Goal: Contribute content

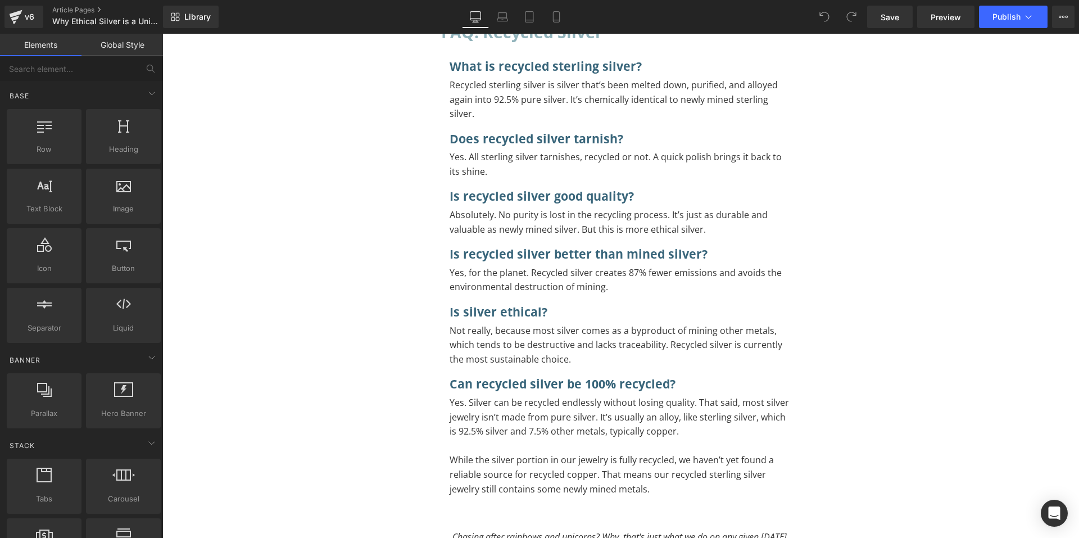
scroll to position [3992, 0]
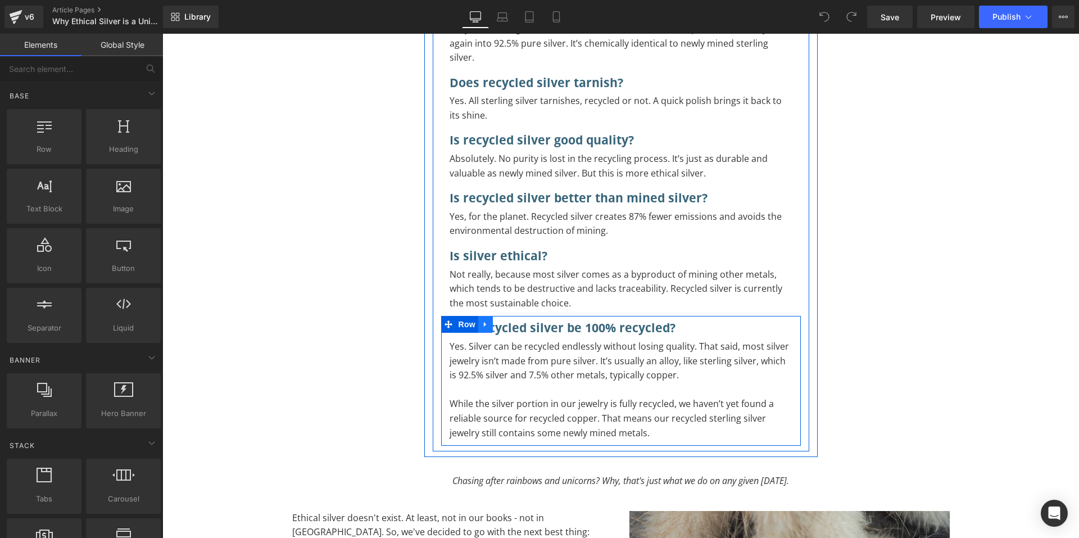
click at [478, 316] on link at bounding box center [485, 324] width 15 height 17
click at [498, 316] on link at bounding box center [500, 324] width 15 height 17
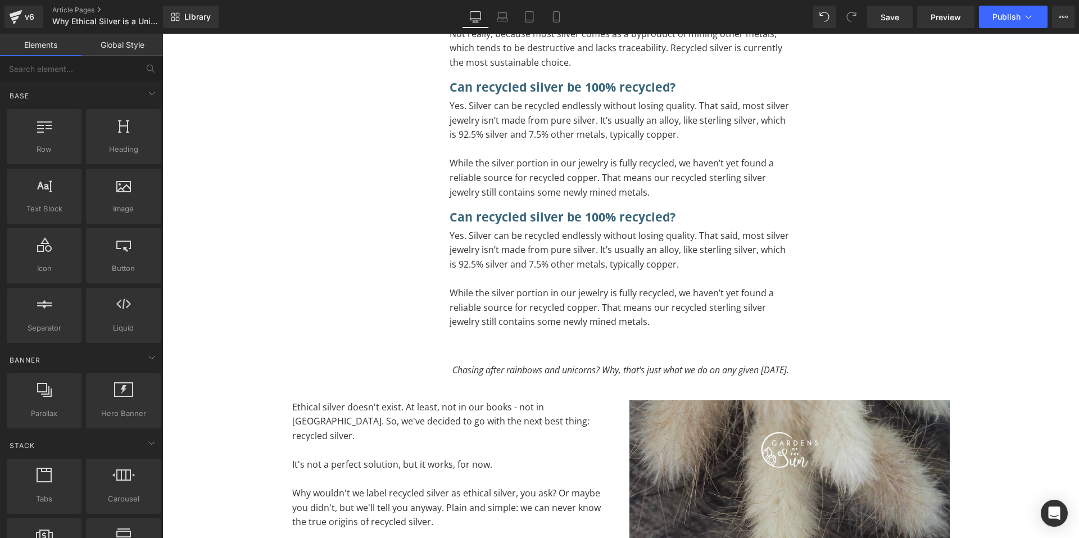
scroll to position [4176, 0]
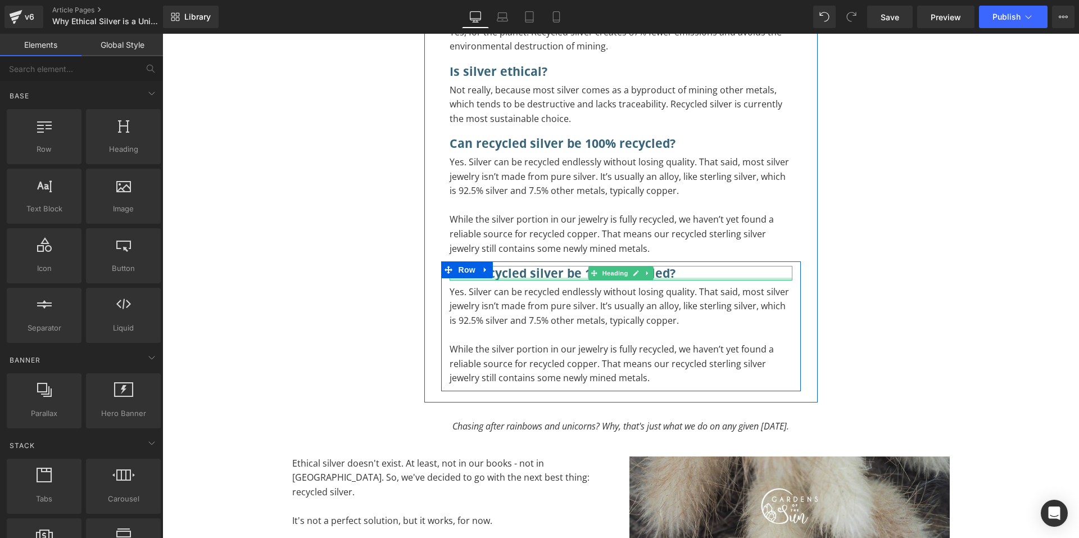
click at [521, 278] on div at bounding box center [621, 279] width 343 height 3
click at [521, 266] on h3 "Can recycled silver be 100% recycled?" at bounding box center [621, 273] width 343 height 15
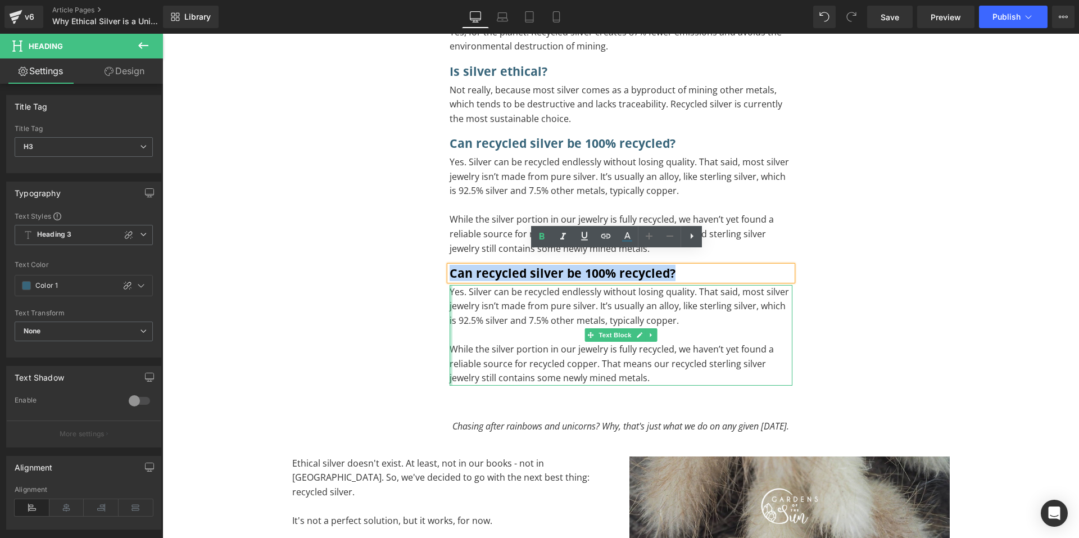
drag, startPoint x: 697, startPoint y: 257, endPoint x: 448, endPoint y: 301, distance: 253.4
click at [448, 301] on div "Can recycled silver be 100% recycled? Heading Yes. Silver can be recycled endle…" at bounding box center [621, 323] width 360 height 124
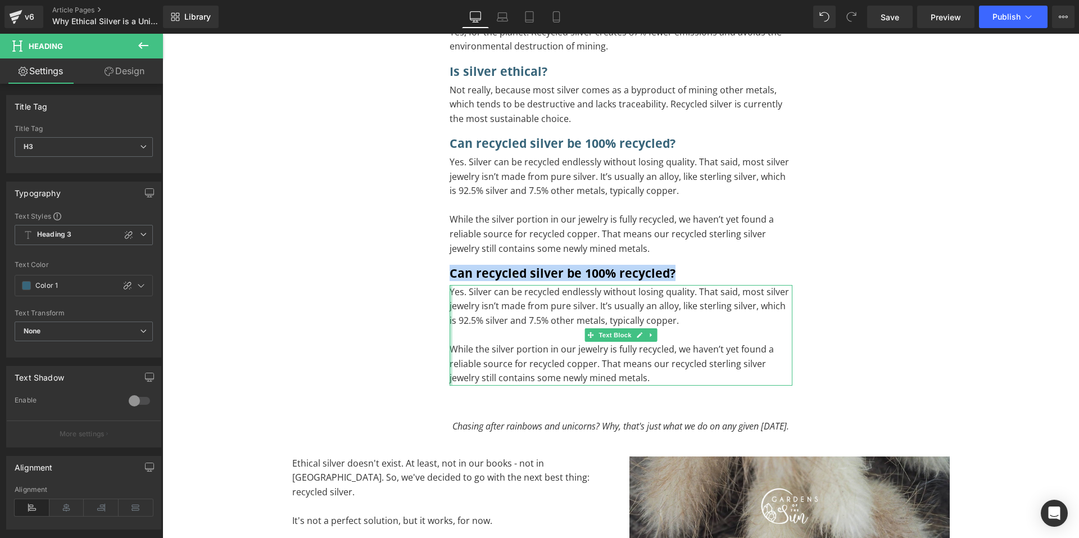
paste div "To enrich screen reader interactions, please activate Accessibility in Grammarl…"
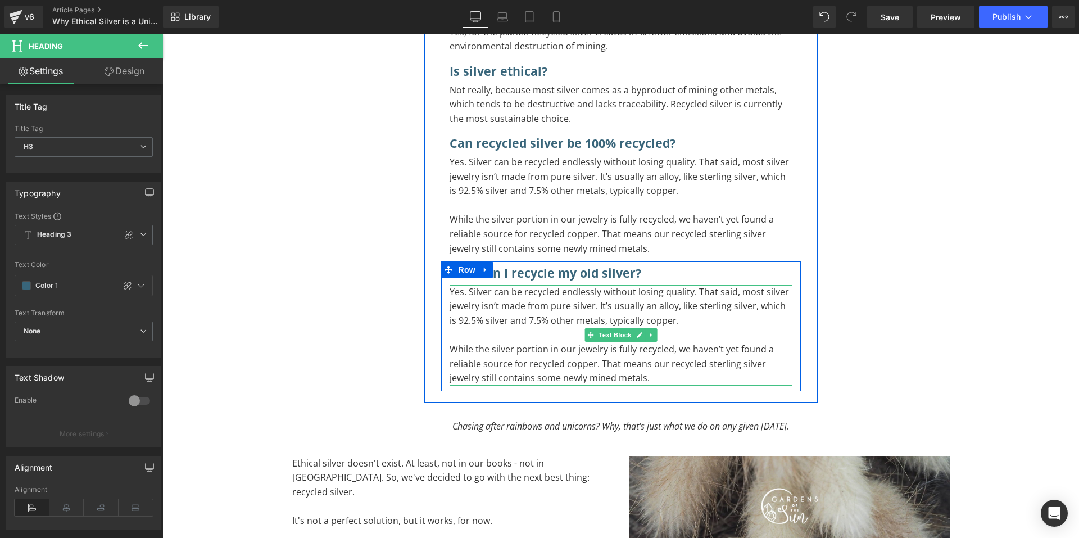
click at [618, 364] on p "While the silver portion in our jewelry is fully recycled, we haven’t yet found…" at bounding box center [621, 363] width 343 height 43
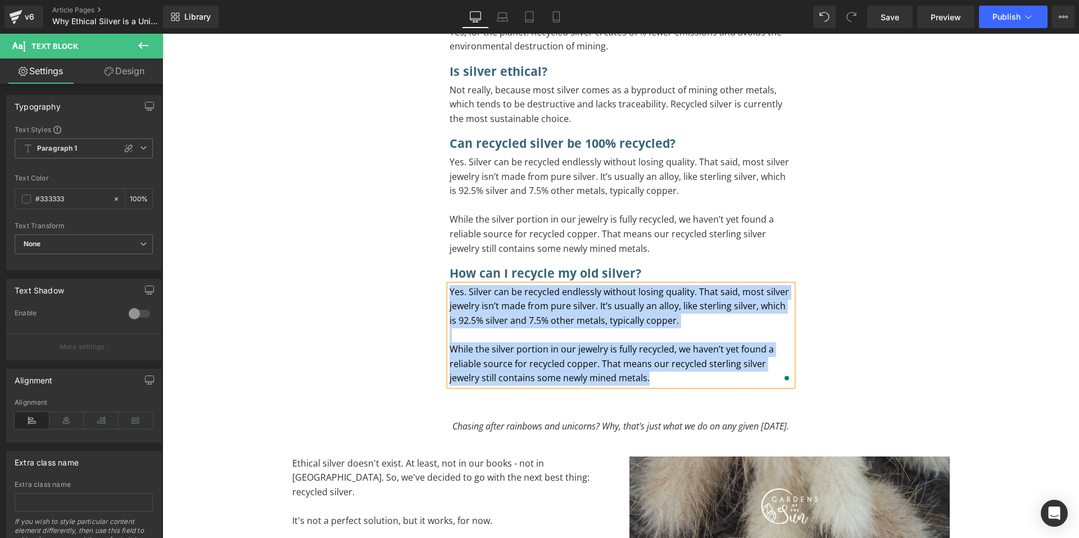
paste div "To enrich screen reader interactions, please activate Accessibility in Grammarl…"
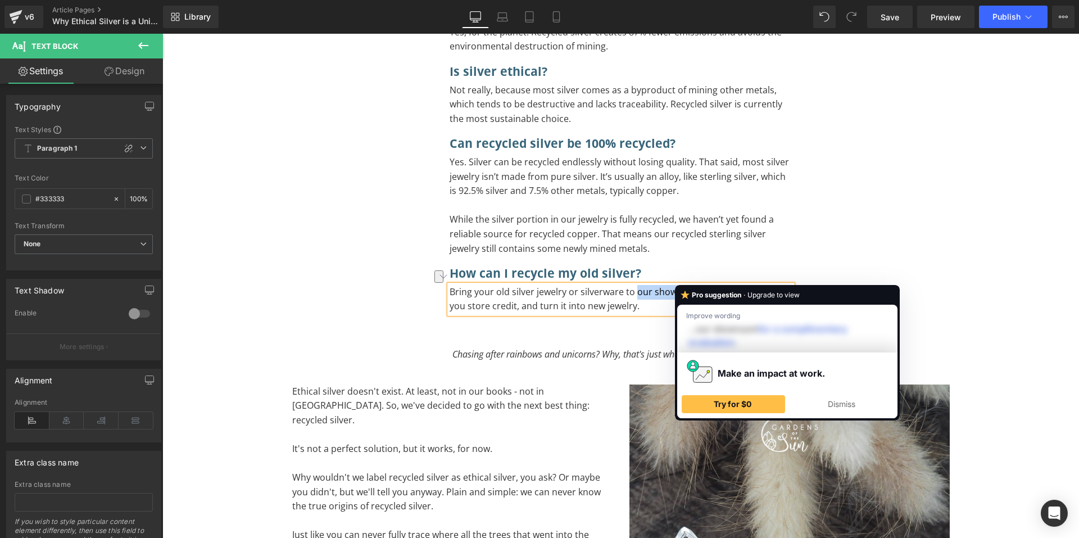
drag, startPoint x: 630, startPoint y: 276, endPoint x: 689, endPoint y: 279, distance: 59.7
click at [689, 285] on p "Bring your old silver jewelry or silverware to our showroom. We’ll recycle it, …" at bounding box center [621, 299] width 343 height 29
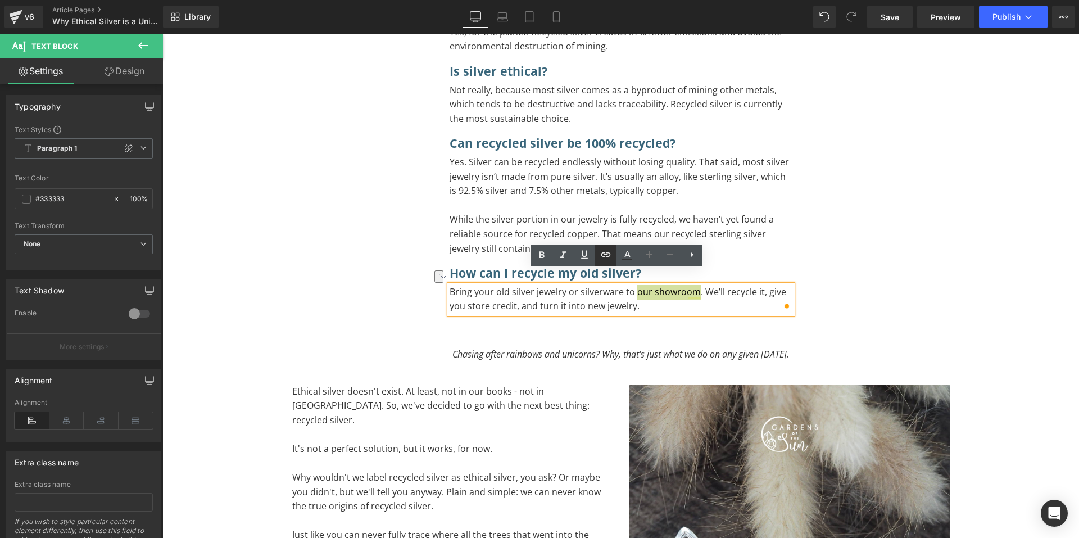
click at [612, 260] on icon at bounding box center [605, 254] width 13 height 13
paste input "[URL][DOMAIN_NAME]"
type input "[URL][DOMAIN_NAME]"
click at [744, 308] on icon "button" at bounding box center [748, 301] width 13 height 13
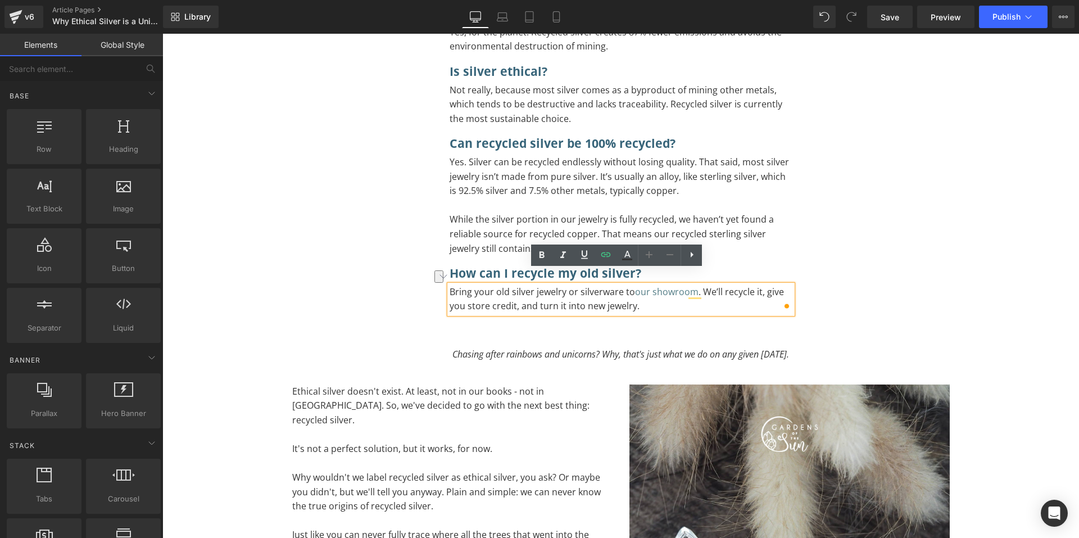
drag, startPoint x: 188, startPoint y: 243, endPoint x: 204, endPoint y: 235, distance: 17.4
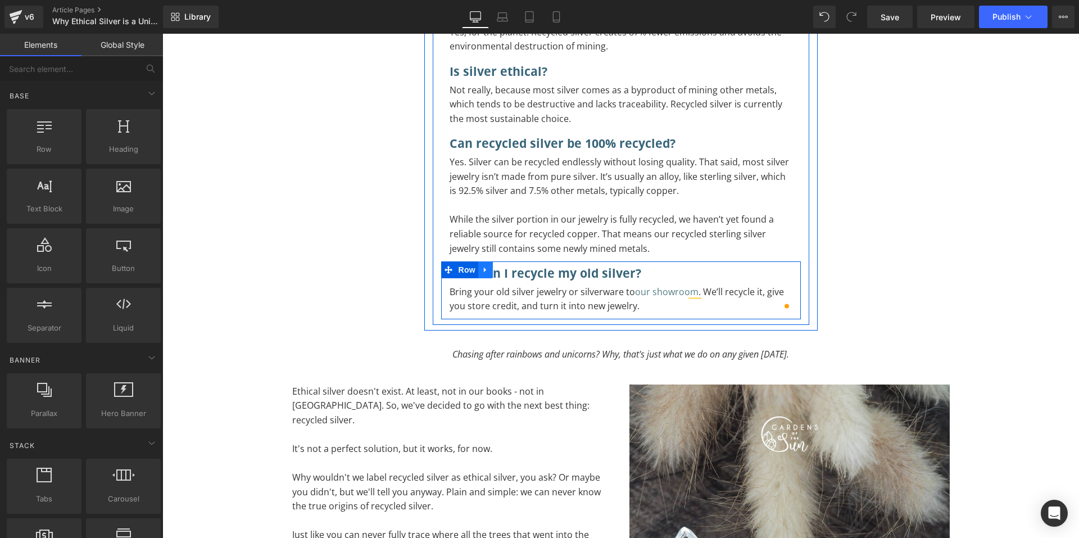
click at [484, 266] on icon at bounding box center [486, 270] width 8 height 8
click at [493, 261] on link at bounding box center [500, 269] width 15 height 17
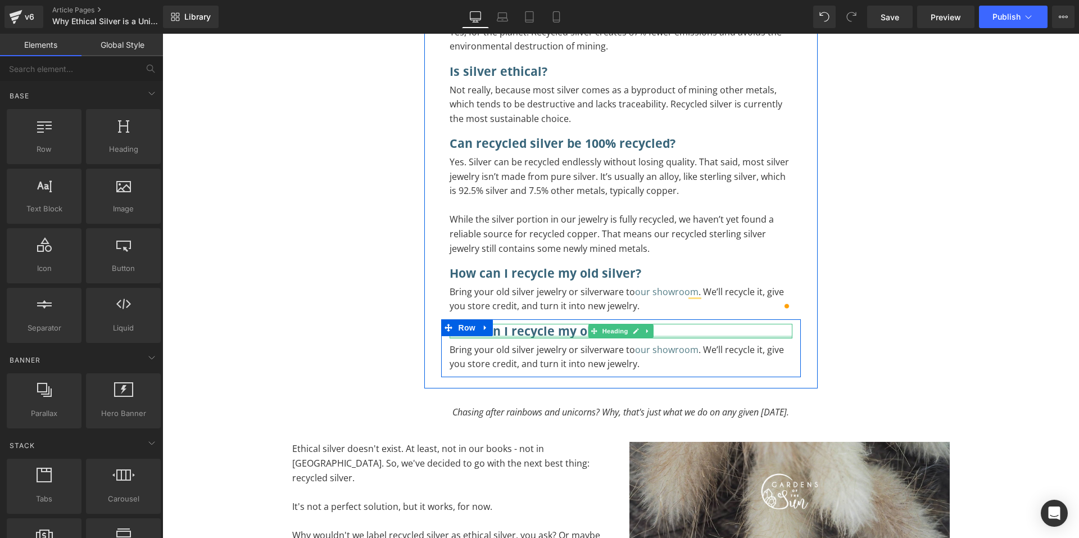
click at [565, 336] on div at bounding box center [621, 337] width 343 height 3
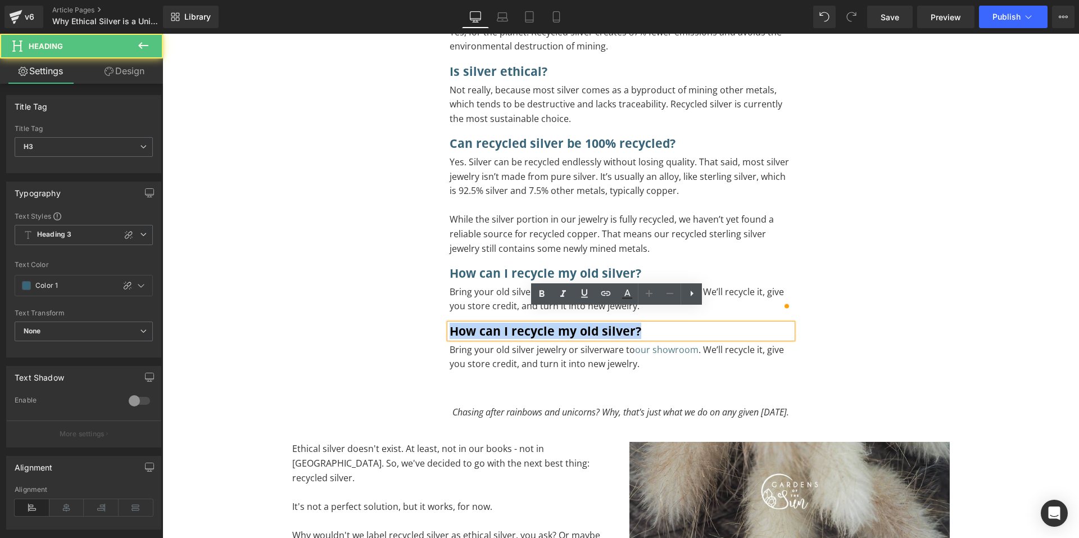
drag, startPoint x: 650, startPoint y: 311, endPoint x: 445, endPoint y: 313, distance: 205.2
click at [450, 324] on h3 "How can I recycle my old silver?" at bounding box center [621, 331] width 343 height 15
paste div "To enrich screen reader interactions, please activate Accessibility in Grammarl…"
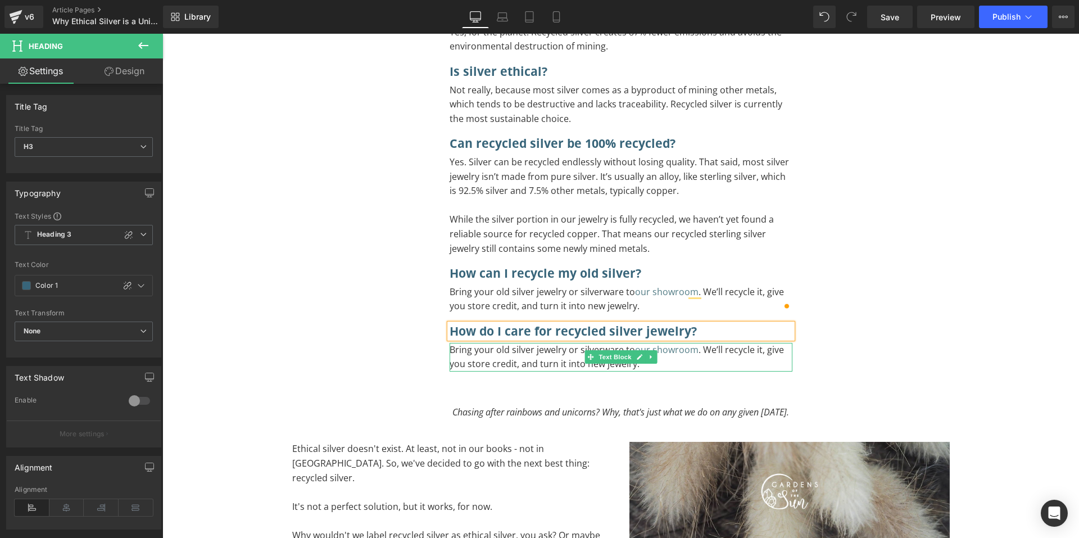
click at [548, 350] on p "Bring your old silver jewelry or silverware to our showroom . We’ll recycle it,…" at bounding box center [621, 357] width 343 height 29
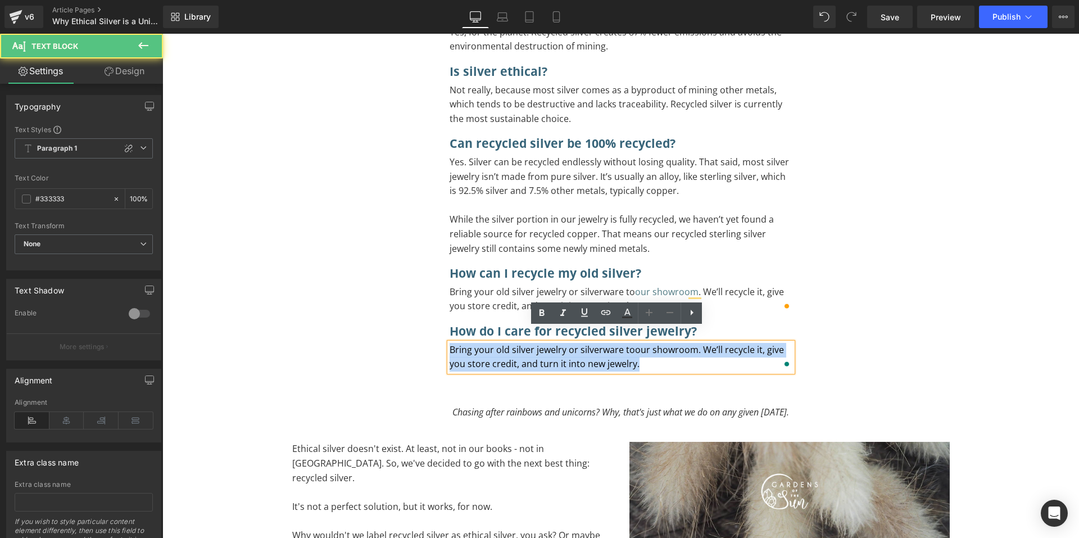
drag, startPoint x: 662, startPoint y: 353, endPoint x: 396, endPoint y: 341, distance: 266.7
paste div "To enrich screen reader interactions, please activate Accessibility in Grammarl…"
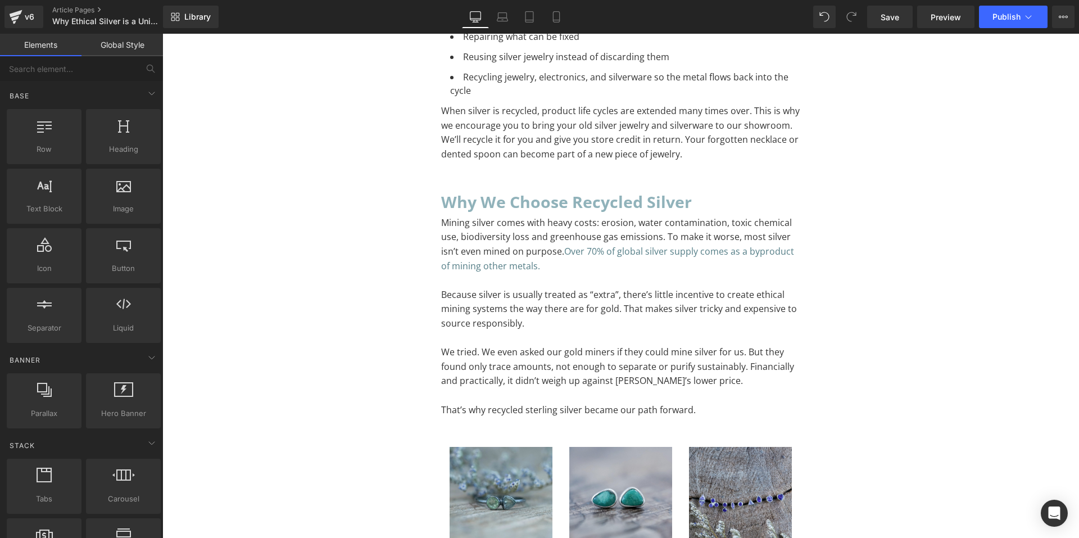
scroll to position [1871, 0]
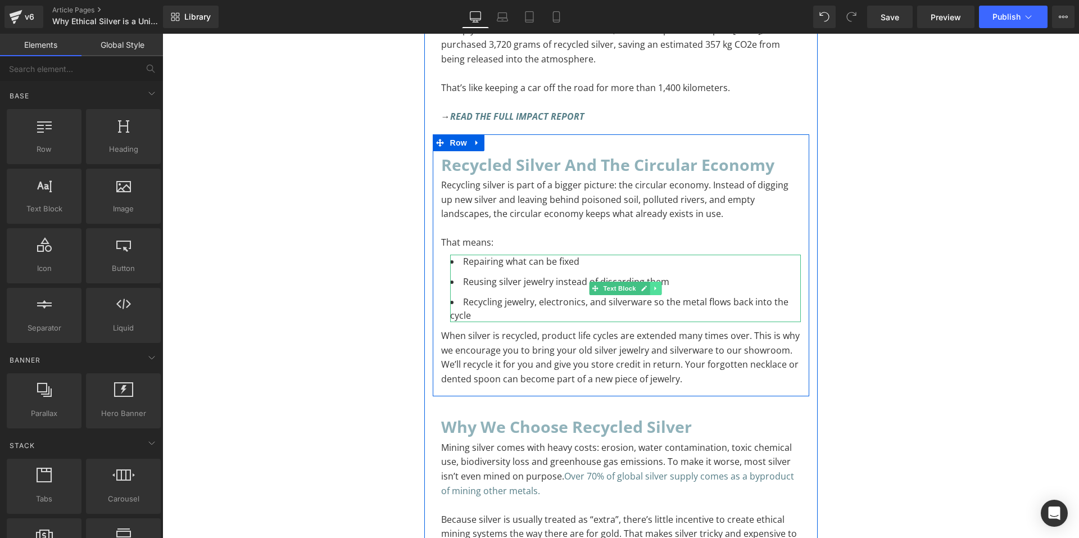
click at [653, 286] on icon at bounding box center [656, 288] width 6 height 7
click at [647, 286] on icon at bounding box center [650, 288] width 6 height 6
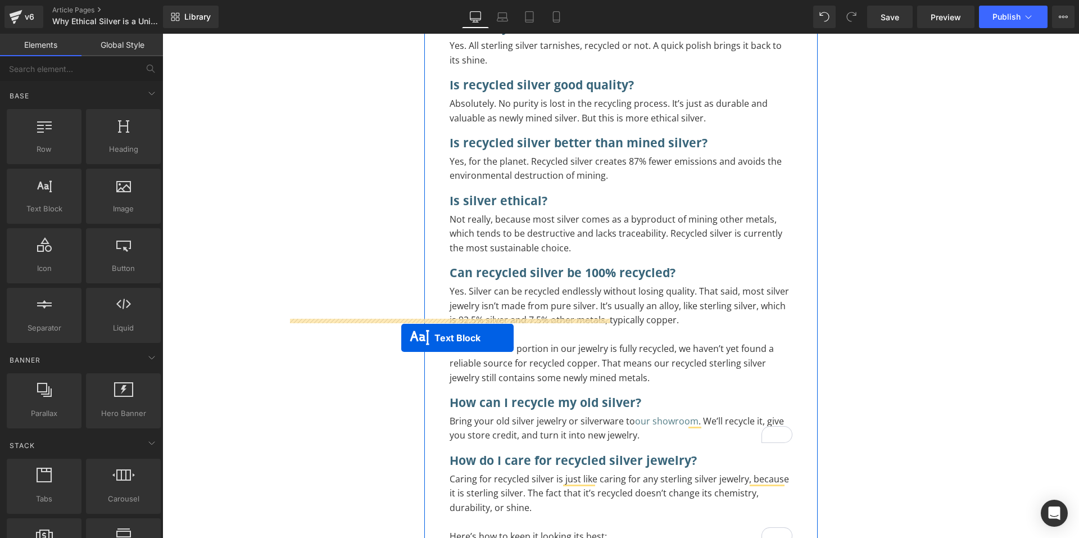
scroll to position [4356, 0]
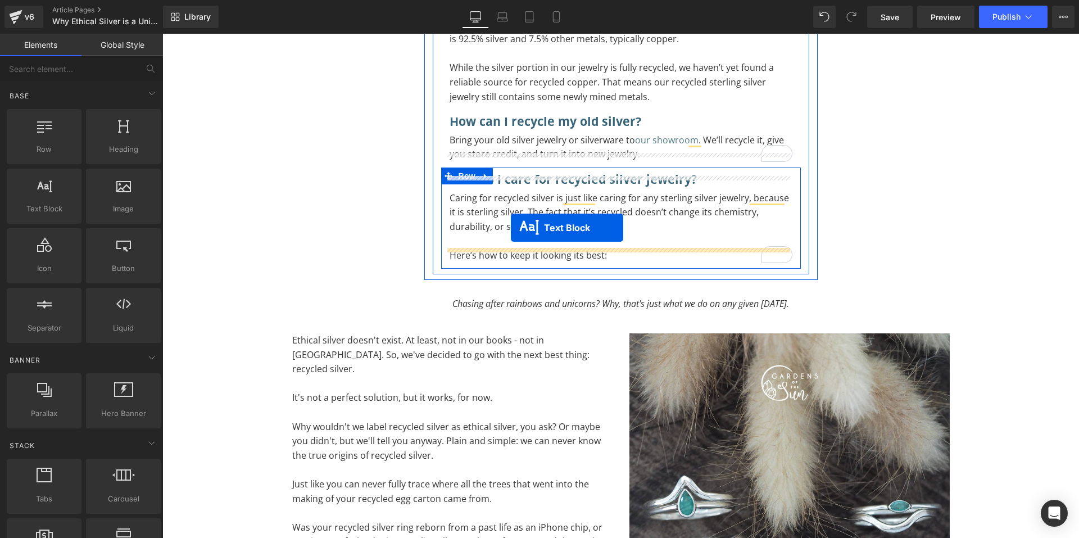
drag, startPoint x: 594, startPoint y: 368, endPoint x: 511, endPoint y: 228, distance: 162.9
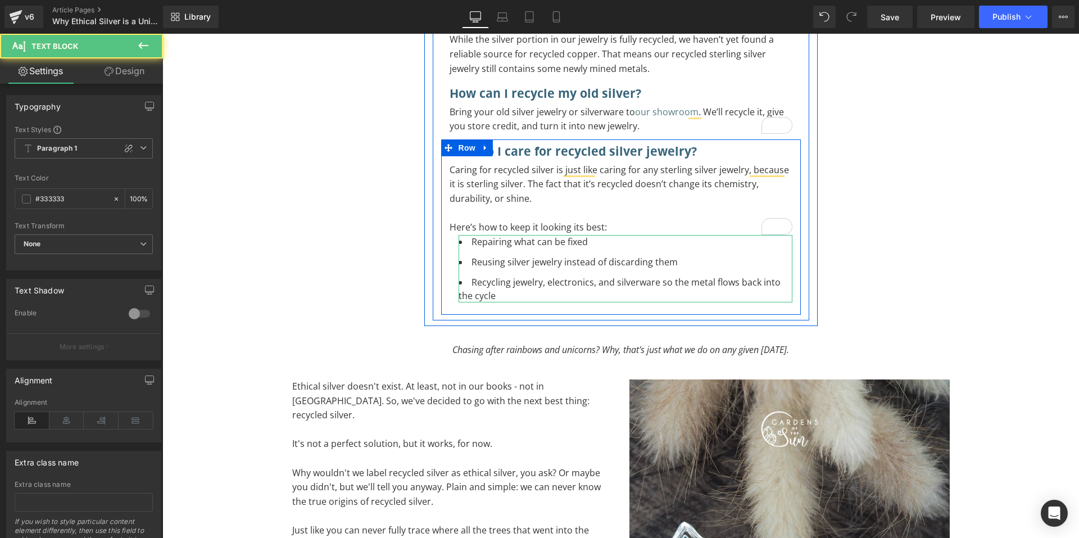
scroll to position [4328, 0]
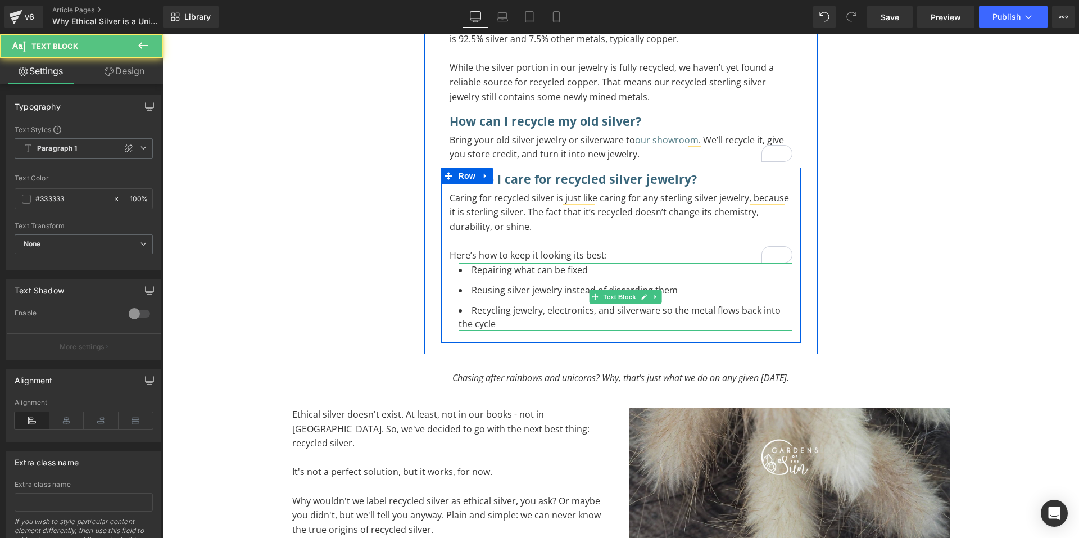
click at [496, 304] on li "Recycling jewelry, electronics, and silverware so the metal flows back into the…" at bounding box center [626, 317] width 334 height 27
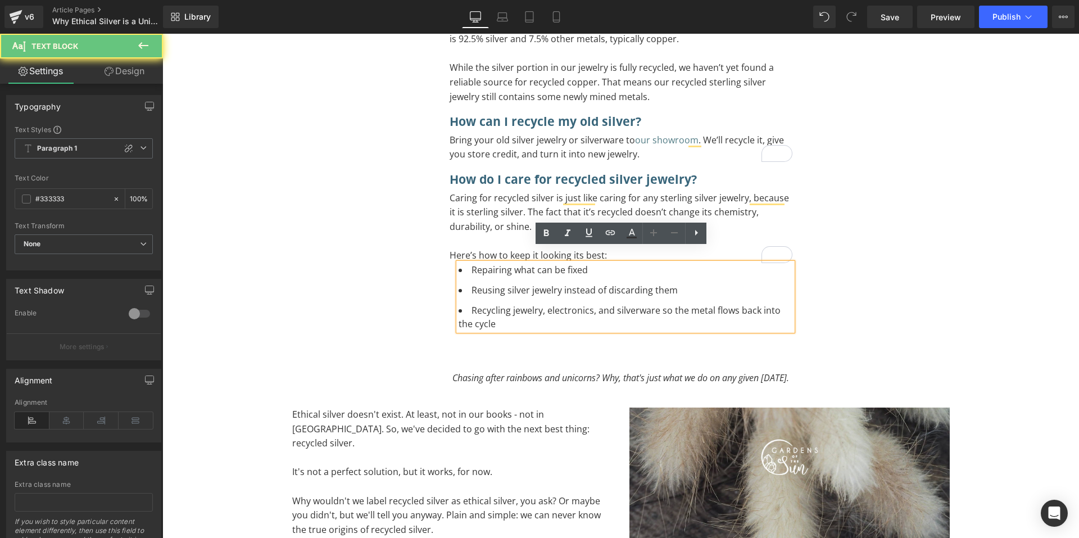
click at [496, 304] on li "Recycling jewelry, electronics, and silverware so the metal flows back into the…" at bounding box center [626, 317] width 334 height 27
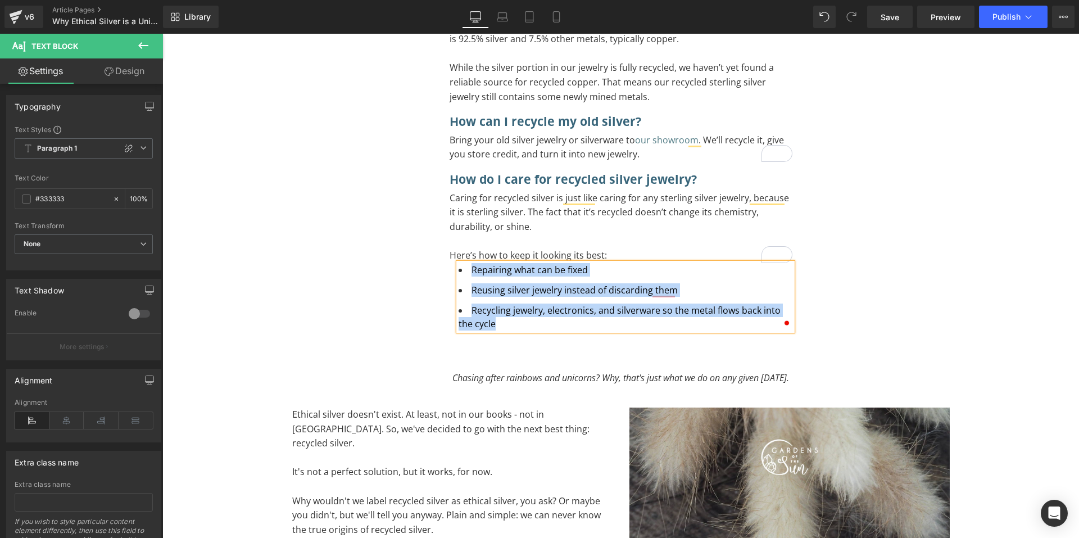
paste div "To enrich screen reader interactions, please activate Accessibility in Grammarl…"
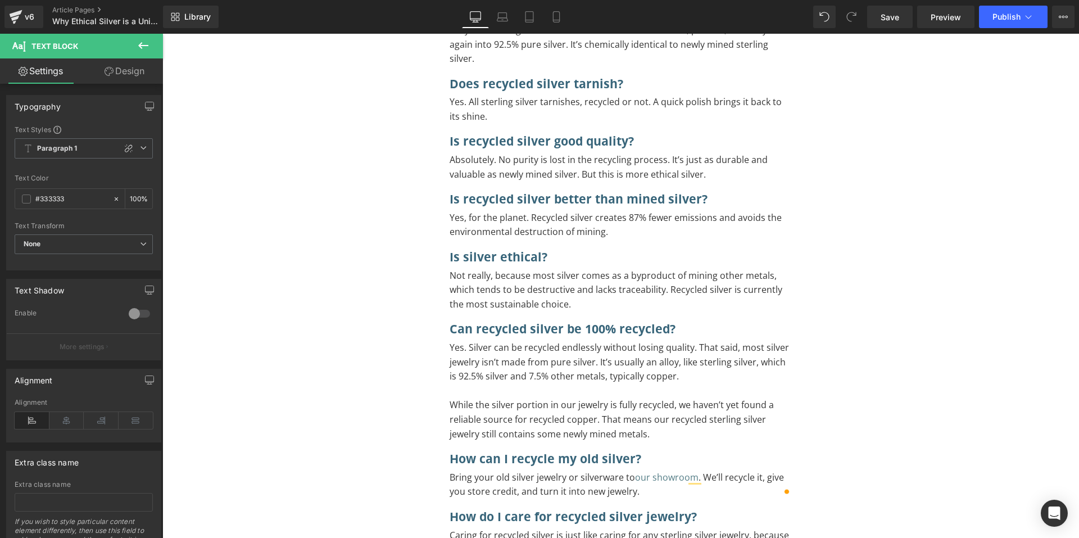
scroll to position [4384, 0]
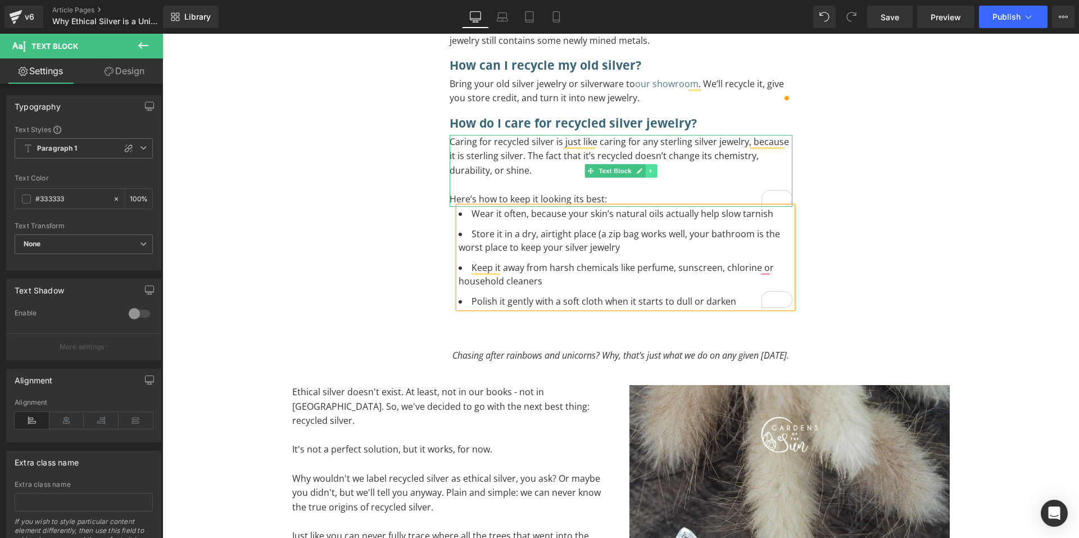
click at [651, 164] on link at bounding box center [651, 170] width 12 height 13
click at [643, 168] on icon at bounding box center [645, 171] width 6 height 7
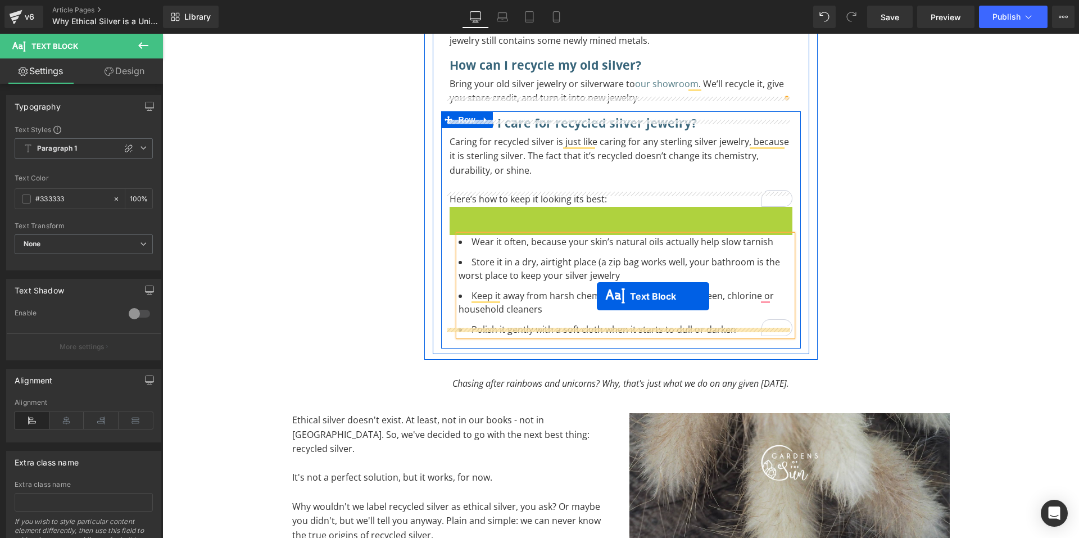
drag, startPoint x: 585, startPoint y: 225, endPoint x: 597, endPoint y: 296, distance: 72.5
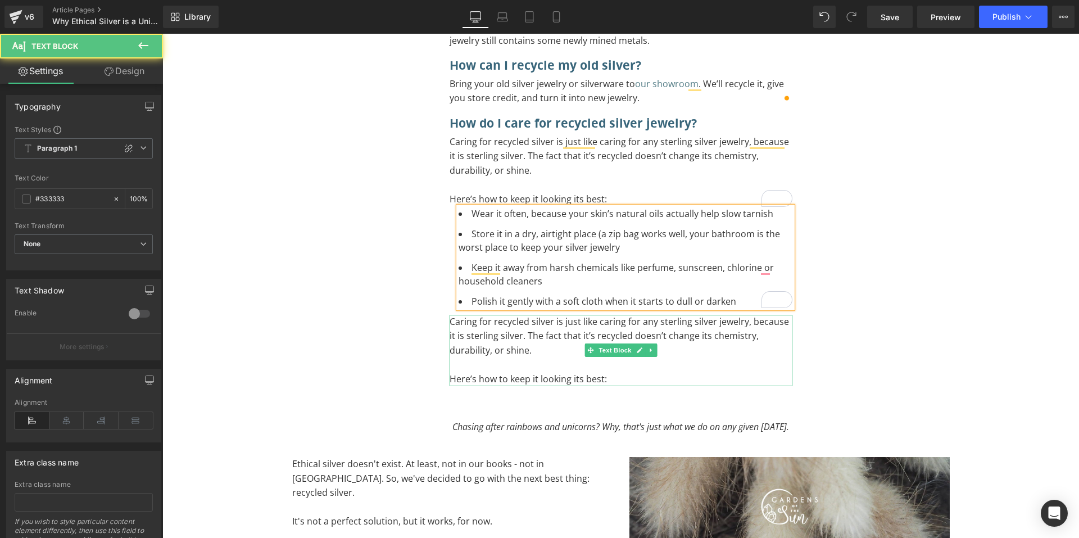
click at [641, 372] on p "Here’s how to keep it looking its best:" at bounding box center [621, 379] width 343 height 15
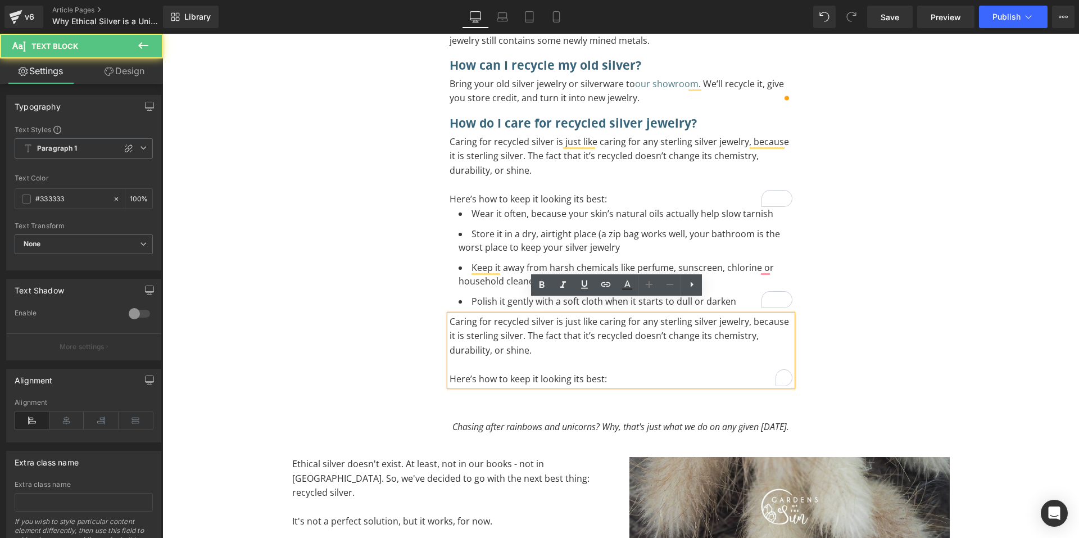
click at [641, 372] on p "Here’s how to keep it looking its best:" at bounding box center [621, 379] width 343 height 15
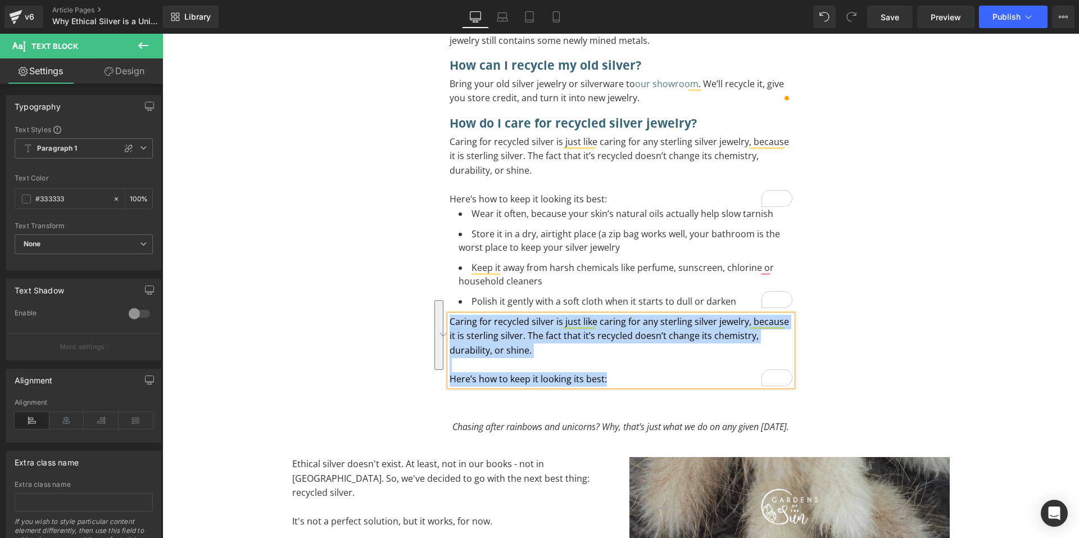
paste div "To enrich screen reader interactions, please activate Accessibility in Grammarl…"
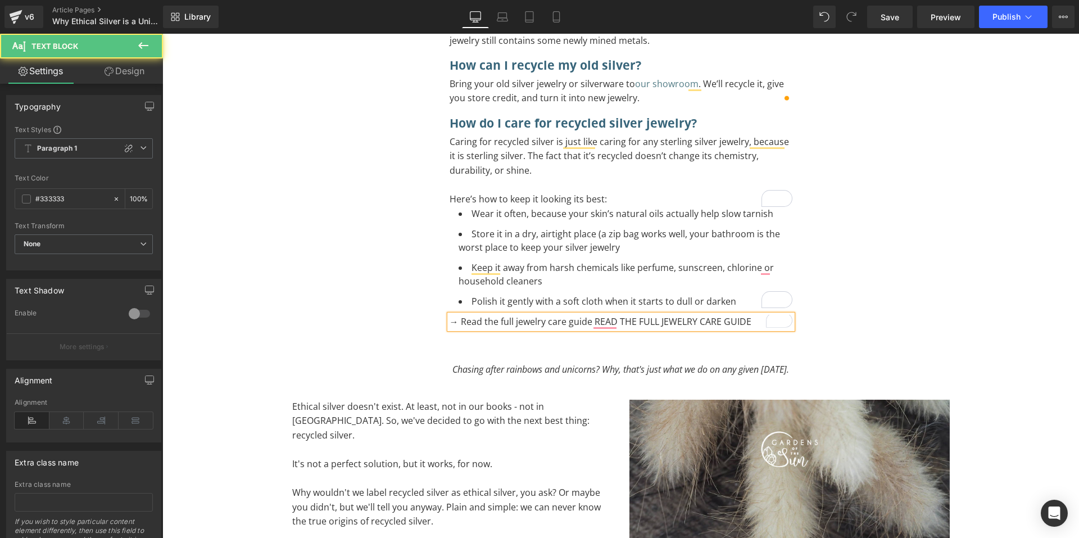
click at [588, 315] on p "→ Read the full jewelry care guide READ THE FULL JEWELRY CARE GUIDE" at bounding box center [621, 322] width 343 height 15
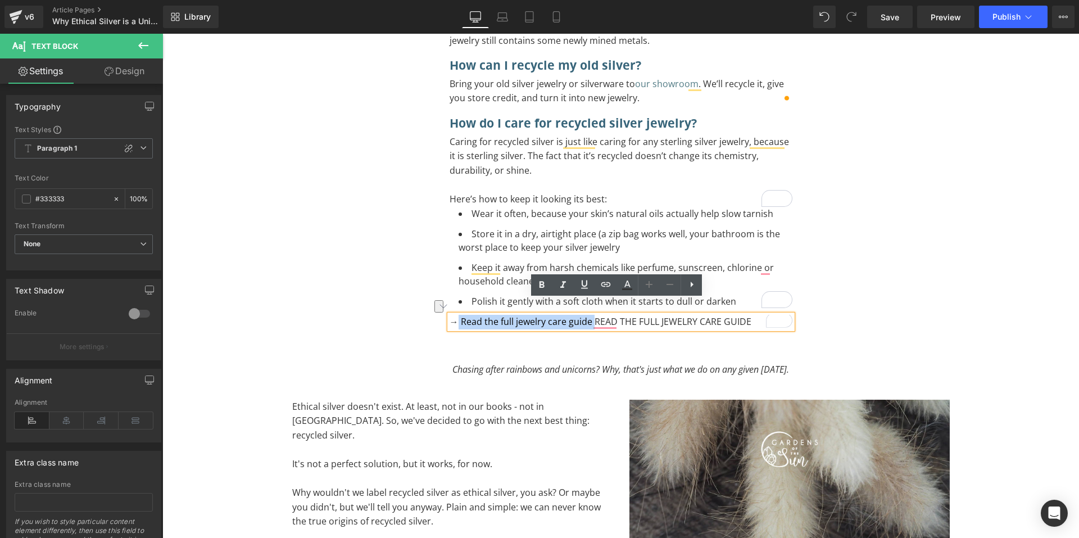
drag, startPoint x: 589, startPoint y: 305, endPoint x: 455, endPoint y: 311, distance: 133.9
click at [455, 315] on p "→ Read the full jewelry care guide READ THE FULL JEWELRY CARE GUIDE" at bounding box center [621, 322] width 343 height 15
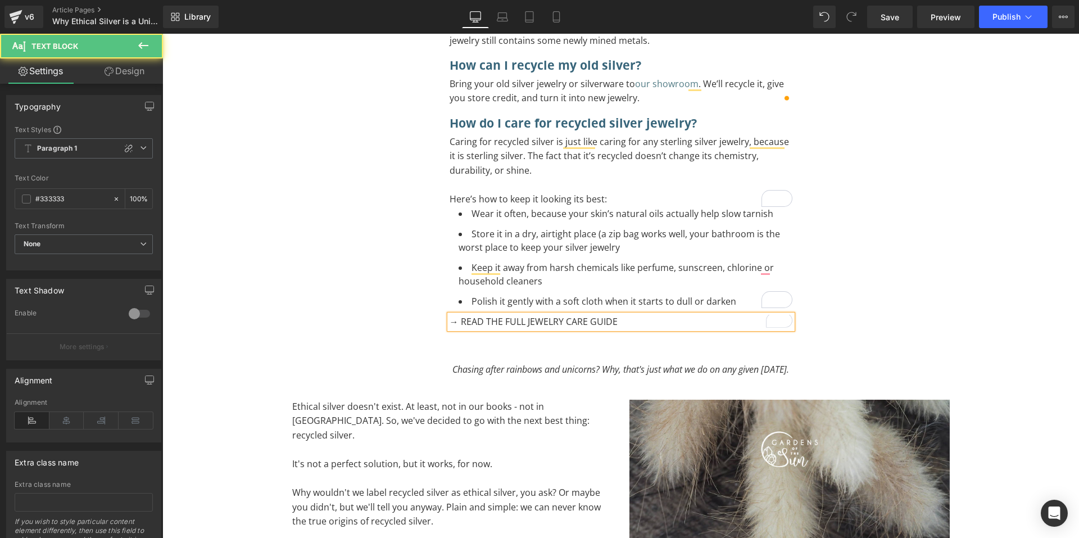
click at [618, 315] on p "→ READ THE FULL JEWELRY CARE GUIDE" at bounding box center [621, 322] width 343 height 15
click at [620, 315] on p "→ READ THE FULL JEWELRY CARE GUIDE" at bounding box center [621, 322] width 343 height 15
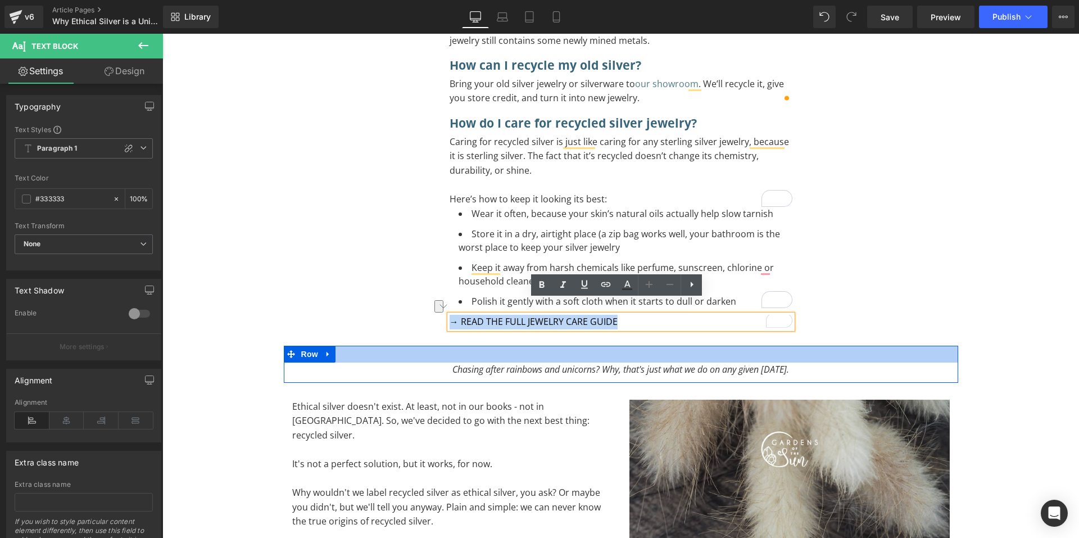
drag, startPoint x: 620, startPoint y: 308, endPoint x: 383, endPoint y: 345, distance: 239.6
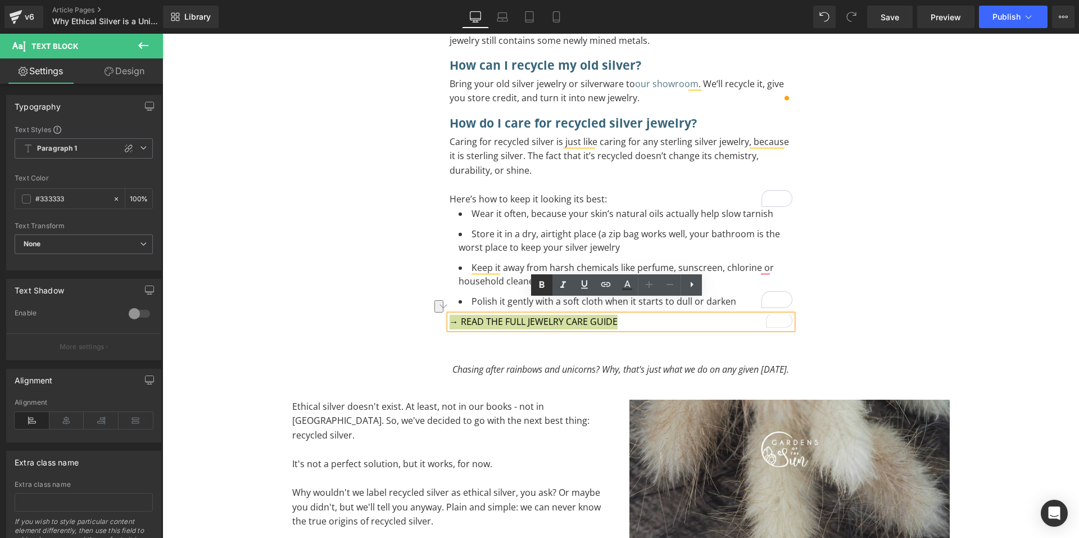
click at [549, 285] on link at bounding box center [541, 284] width 21 height 21
click at [558, 284] on icon at bounding box center [563, 284] width 13 height 13
click at [564, 290] on icon at bounding box center [563, 284] width 13 height 13
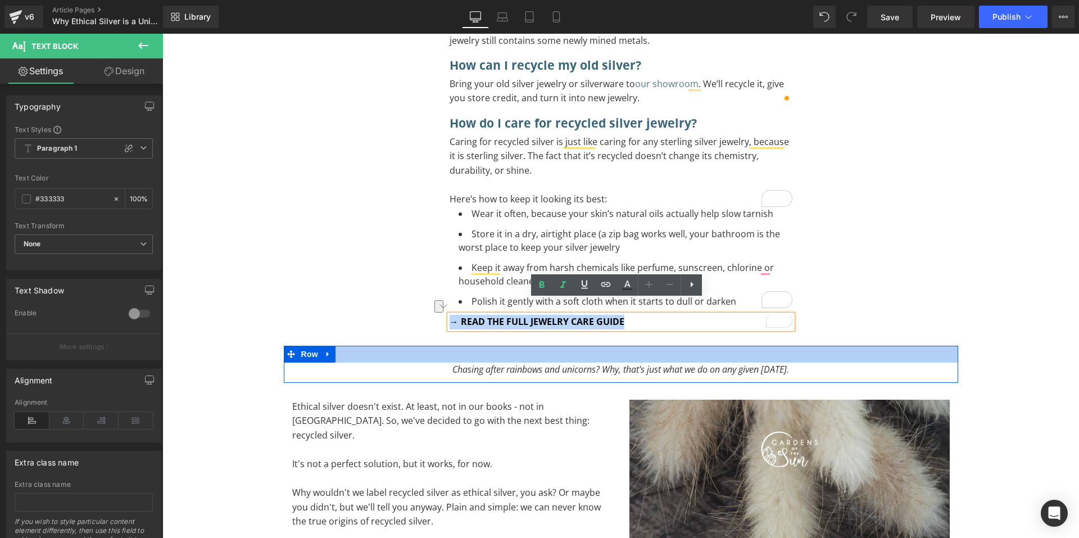
drag, startPoint x: 635, startPoint y: 304, endPoint x: 446, endPoint y: 335, distance: 191.4
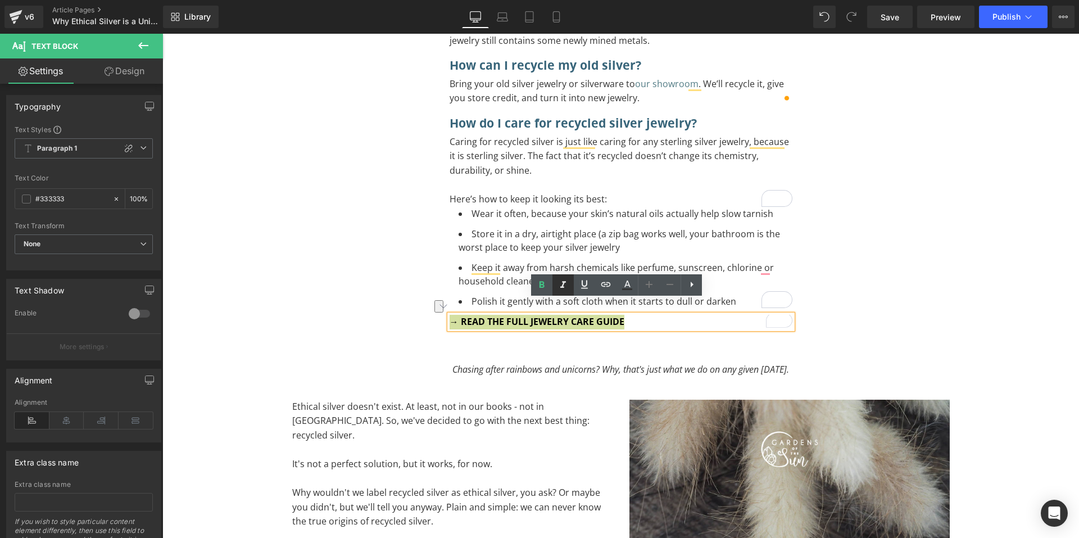
click at [557, 278] on icon at bounding box center [563, 284] width 13 height 13
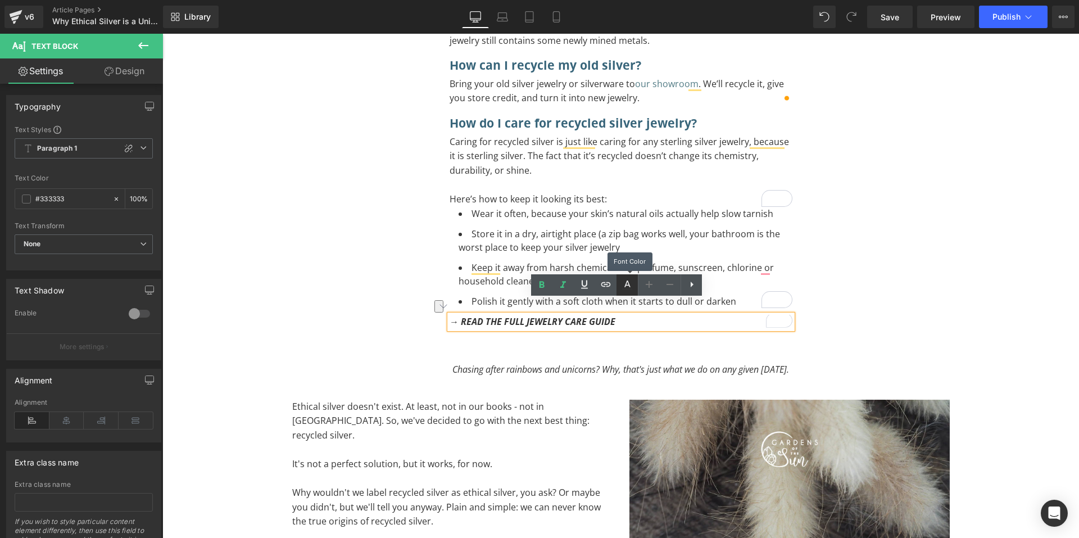
click at [625, 290] on icon at bounding box center [627, 289] width 10 height 2
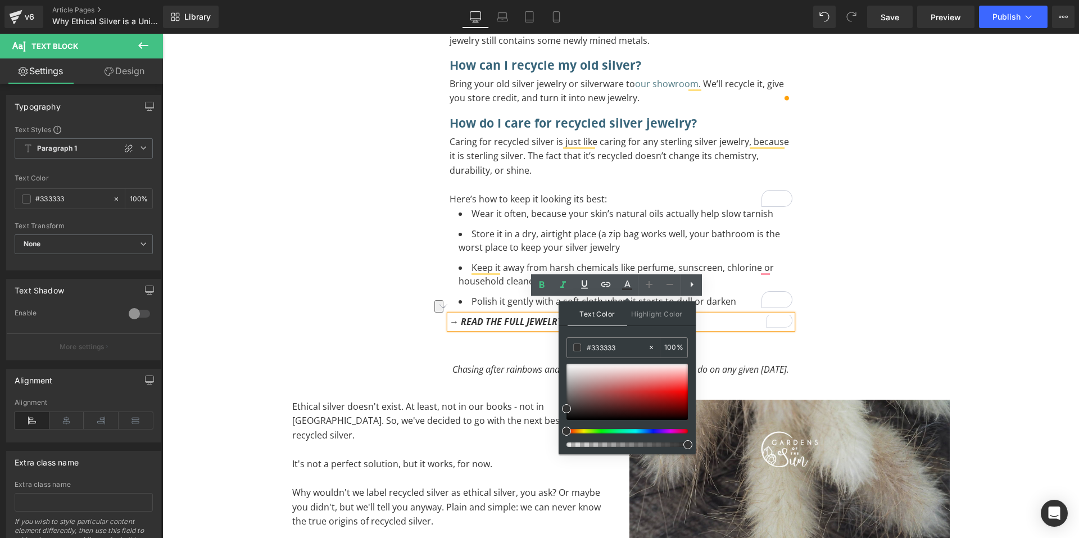
click at [617, 318] on span "Text Color" at bounding box center [598, 313] width 60 height 25
click at [652, 315] on span "Highlight Color" at bounding box center [657, 313] width 60 height 24
click at [602, 327] on div "Text Color Highlight Color rgb(51, 51, 51) #333333 100 % transparent transparen…" at bounding box center [627, 377] width 137 height 153
click at [595, 320] on span "Text Color" at bounding box center [598, 313] width 60 height 24
click at [580, 346] on span at bounding box center [577, 348] width 8 height 8
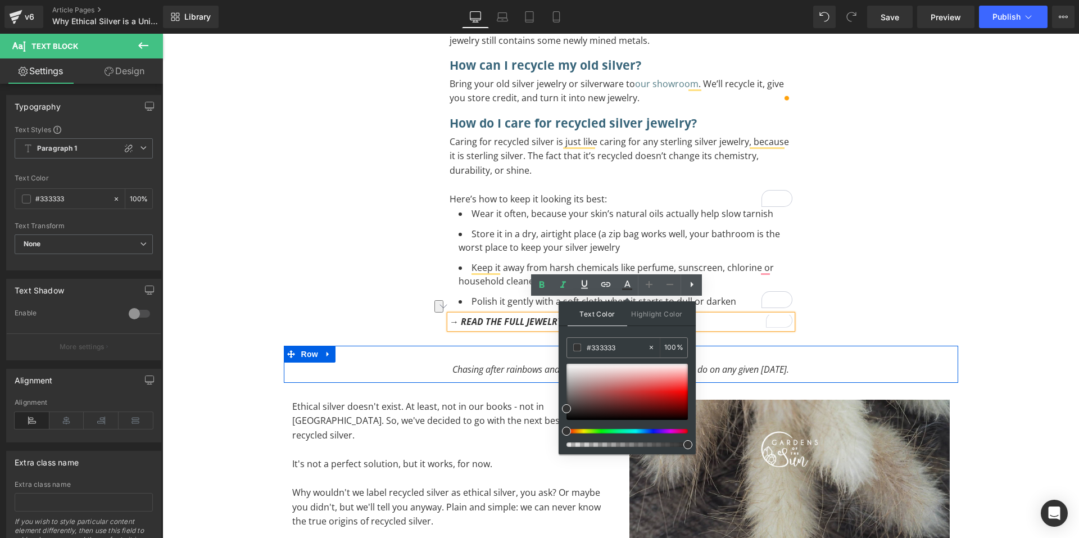
click at [473, 346] on div at bounding box center [621, 354] width 675 height 17
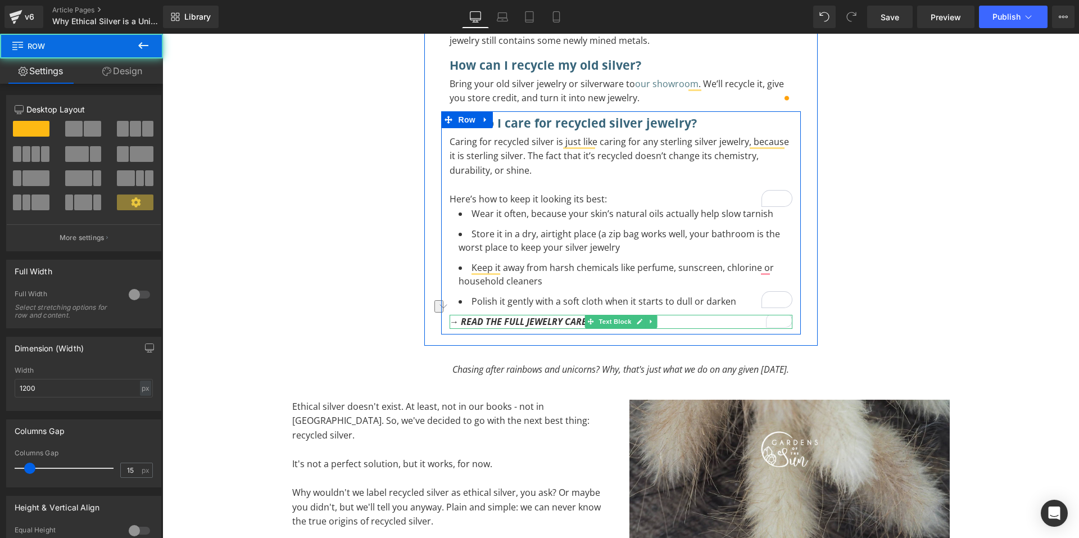
click at [562, 315] on icon "→ READ THE FULL JEWELRY CARE GUIDE" at bounding box center [533, 321] width 166 height 12
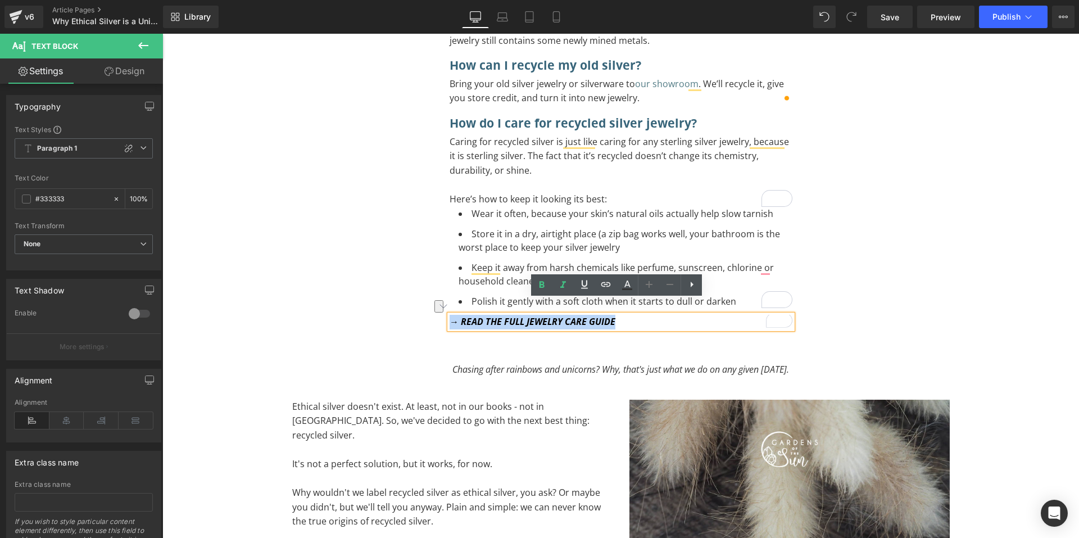
drag, startPoint x: 600, startPoint y: 310, endPoint x: 441, endPoint y: 324, distance: 159.7
click at [626, 284] on icon at bounding box center [628, 284] width 6 height 7
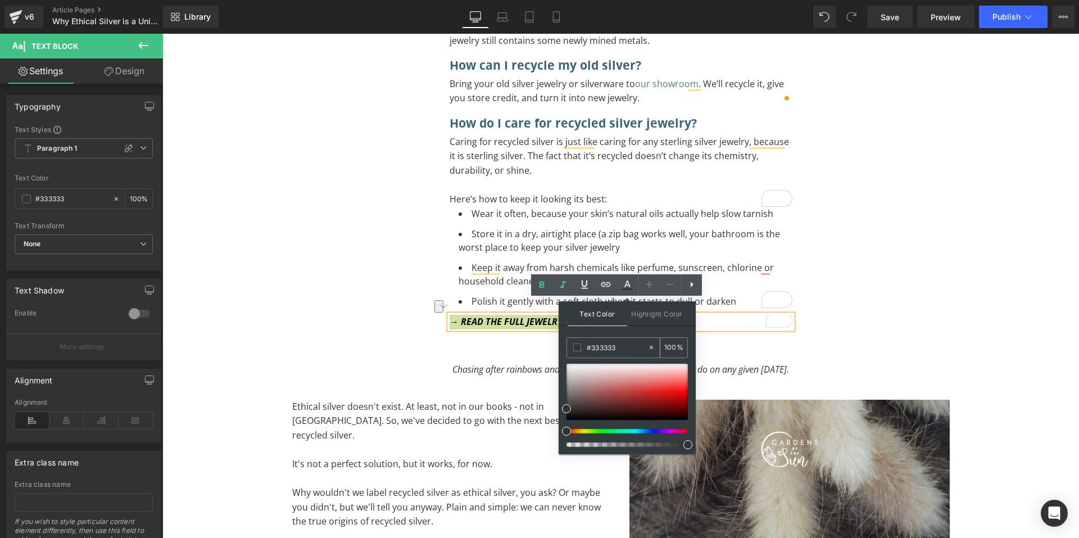
click at [574, 345] on span at bounding box center [577, 348] width 8 height 8
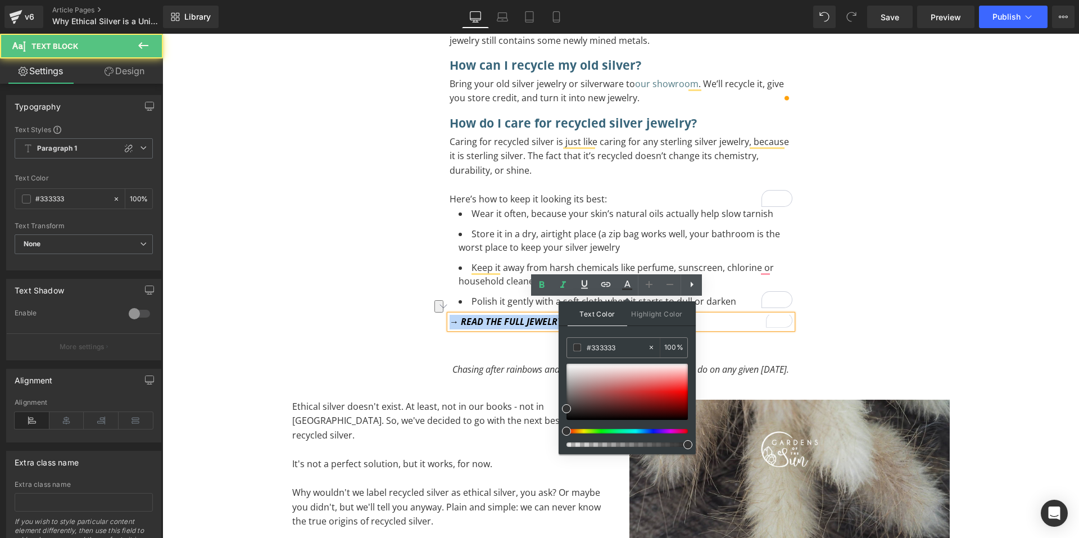
click at [744, 315] on p "→ READ THE FULL JEWELRY CARE GUIDE" at bounding box center [621, 322] width 343 height 15
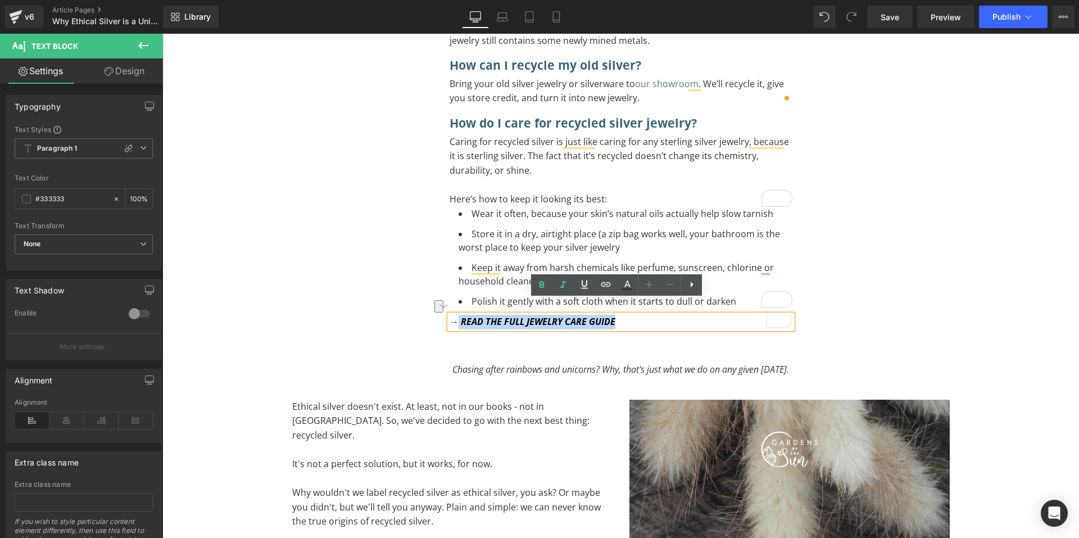
drag, startPoint x: 726, startPoint y: 310, endPoint x: 452, endPoint y: 321, distance: 274.0
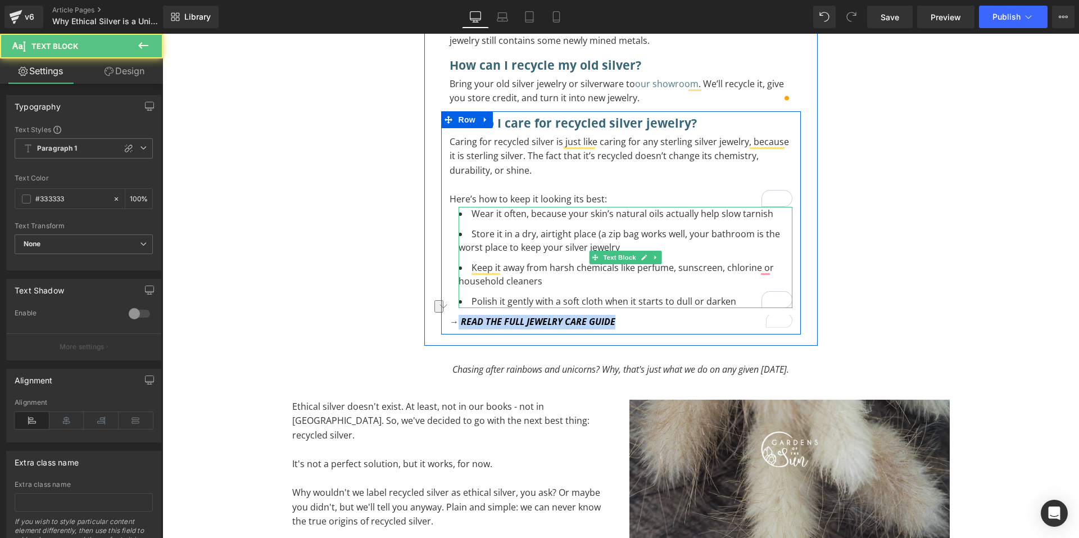
drag, startPoint x: 455, startPoint y: 308, endPoint x: 745, endPoint y: 282, distance: 291.2
click at [745, 282] on div "How do I care for recycled silver jewelry? Heading Caring for recycled silver i…" at bounding box center [621, 220] width 360 height 218
click at [672, 315] on p "→ READ THE FULL JEWELRY CARE GUIDE" at bounding box center [621, 322] width 343 height 15
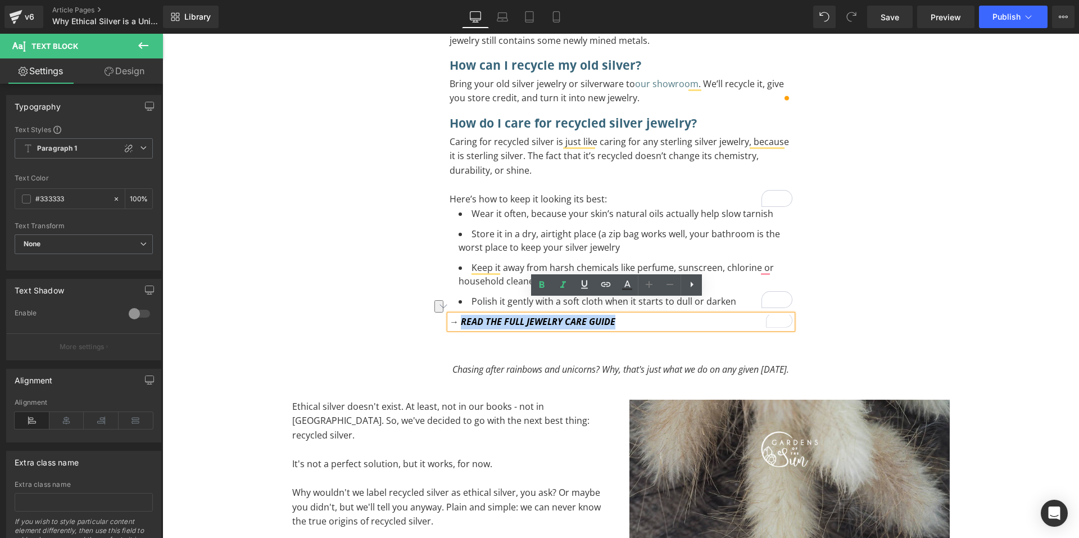
drag, startPoint x: 672, startPoint y: 306, endPoint x: 459, endPoint y: 318, distance: 214.0
click at [459, 318] on div "How do I care for recycled silver jewelry? Heading Caring for recycled silver i…" at bounding box center [621, 222] width 360 height 223
click at [624, 283] on icon at bounding box center [627, 284] width 13 height 13
type input "100"
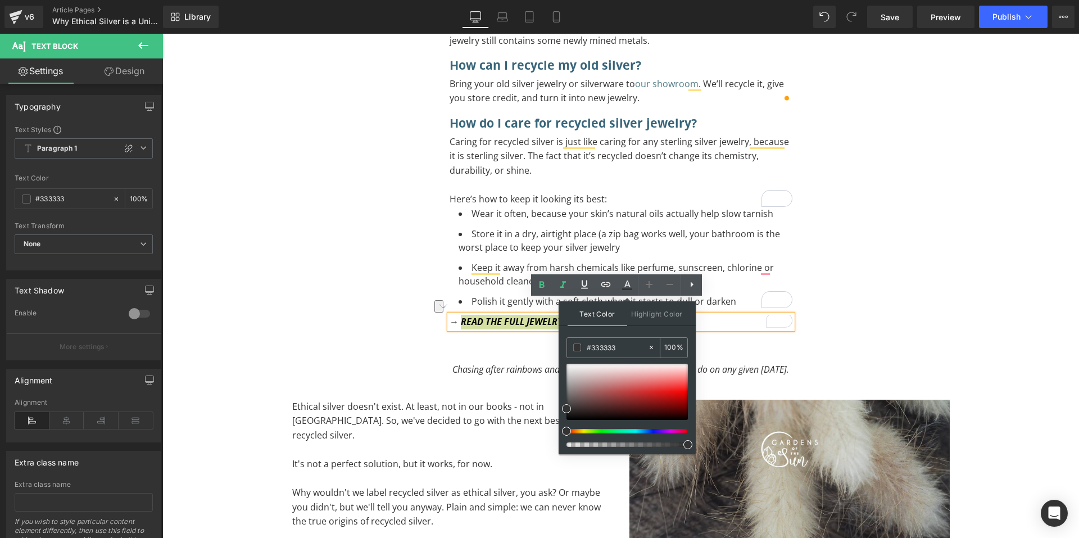
click at [608, 346] on input "#333333" at bounding box center [617, 347] width 61 height 12
click at [649, 319] on span "Highlight Color" at bounding box center [657, 313] width 60 height 24
click at [595, 322] on span "Text Color" at bounding box center [598, 313] width 60 height 24
click at [578, 346] on span at bounding box center [577, 348] width 8 height 8
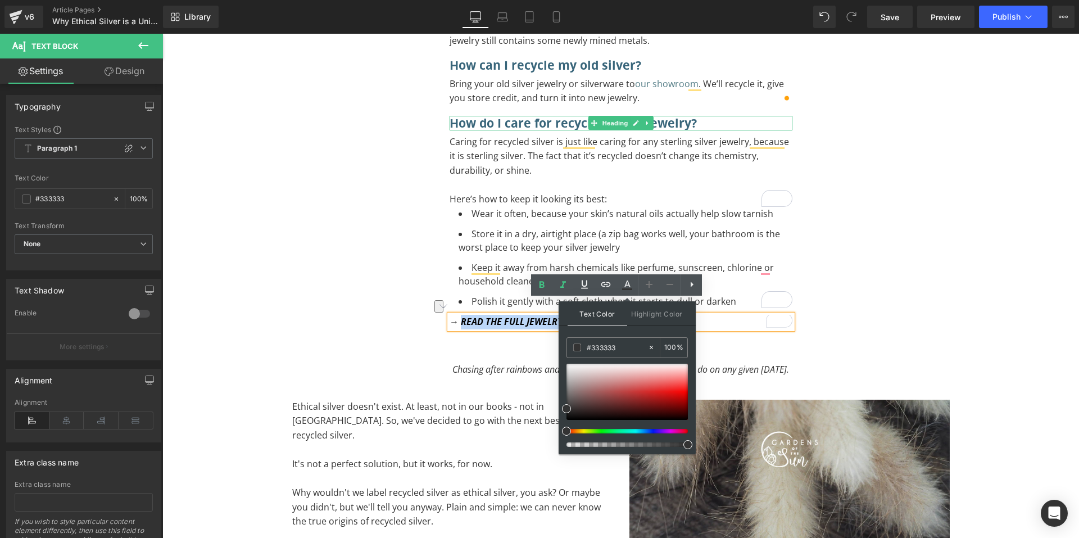
click at [689, 116] on h3 "How do I care for recycled silver jewelry?" at bounding box center [621, 123] width 343 height 15
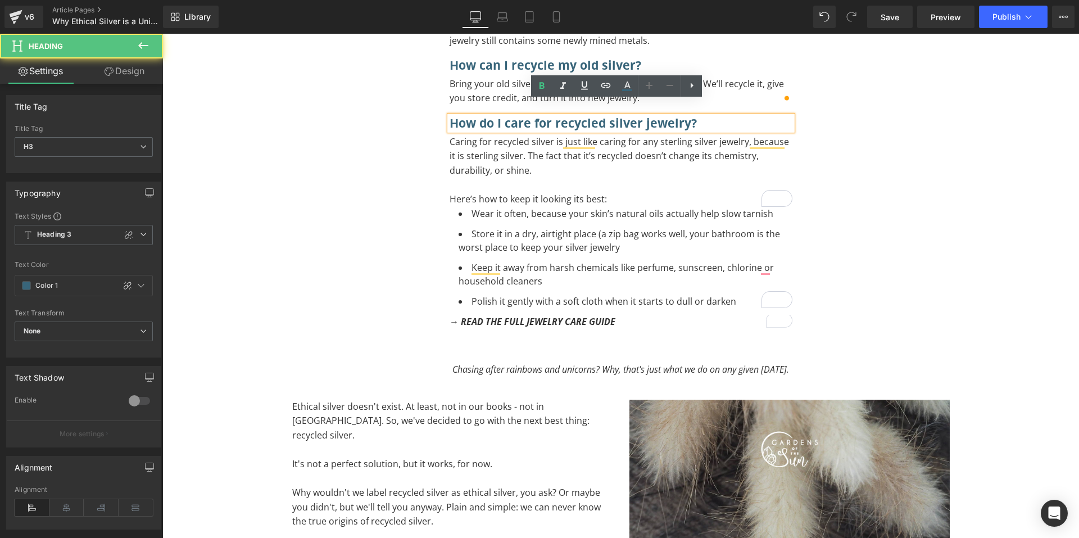
click at [504, 116] on h3 "How do I care for recycled silver jewelry?" at bounding box center [621, 123] width 343 height 15
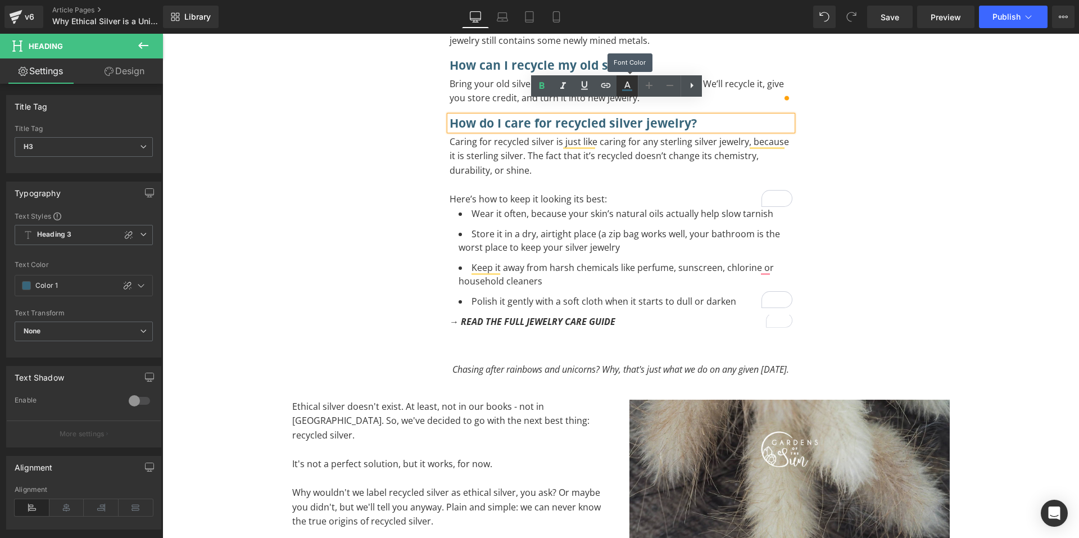
click at [619, 88] on link at bounding box center [627, 85] width 21 height 21
type input "#38657a"
type input "100"
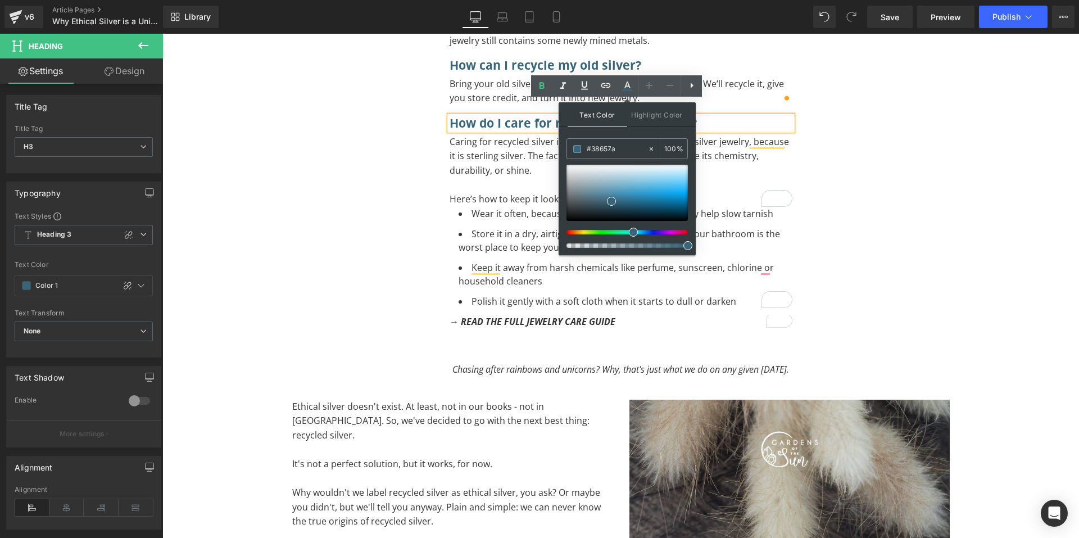
drag, startPoint x: 618, startPoint y: 151, endPoint x: 568, endPoint y: 166, distance: 52.3
click at [568, 166] on div "#38657a 100 %" at bounding box center [627, 196] width 121 height 117
click at [533, 299] on div "How do I care for recycled silver jewelry? Heading Caring for recycled silver i…" at bounding box center [621, 220] width 360 height 218
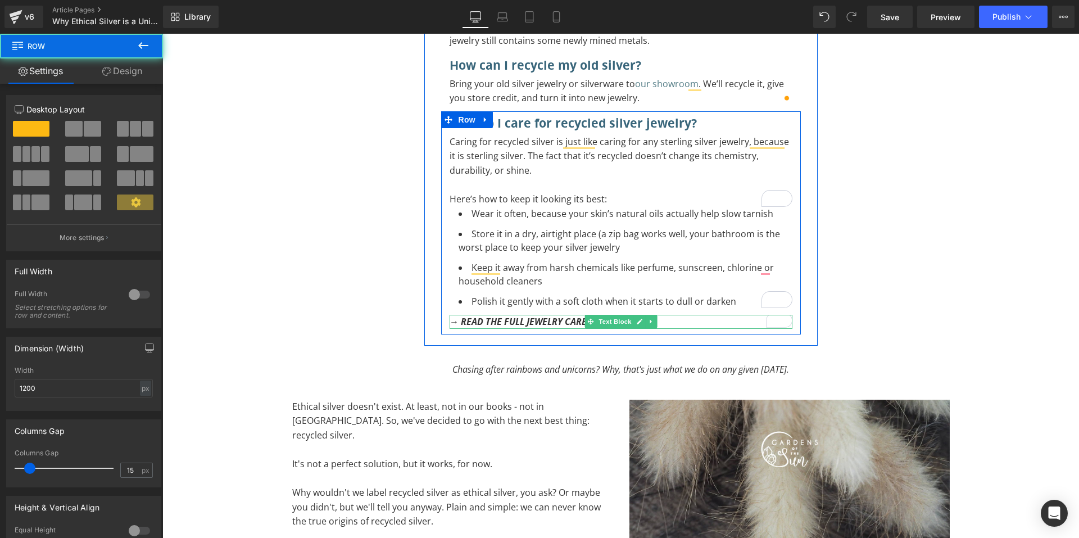
click at [530, 315] on icon "→ READ THE FULL JEWELRY CARE GUIDE" at bounding box center [533, 321] width 166 height 12
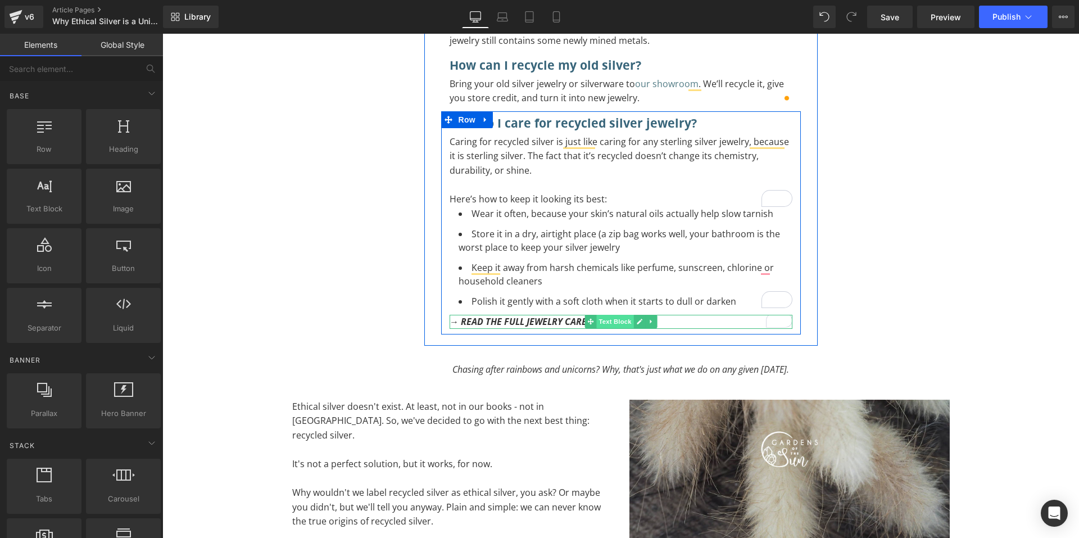
click at [603, 315] on span "Text Block" at bounding box center [615, 321] width 37 height 13
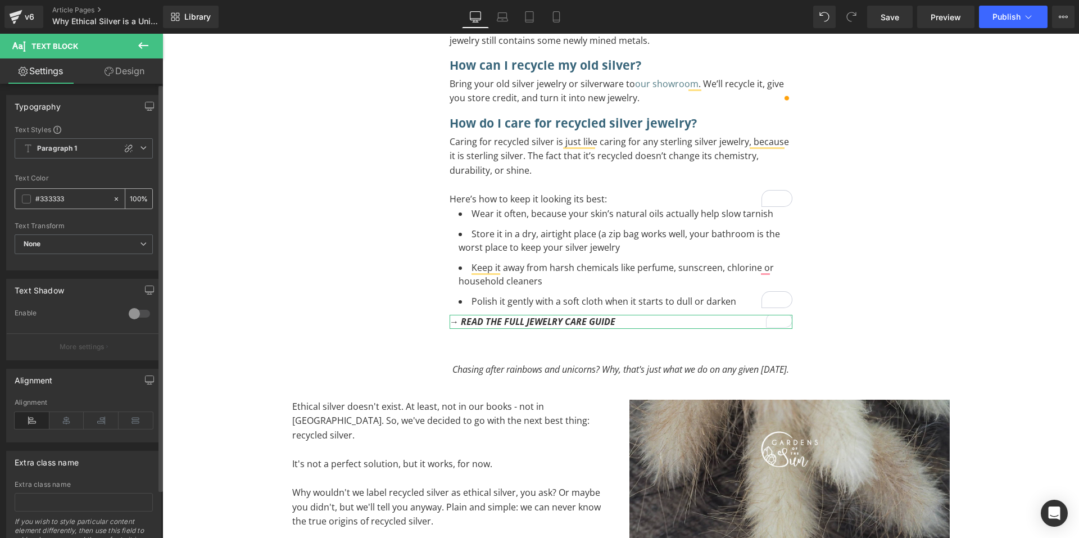
click at [32, 202] on div "#333333" at bounding box center [63, 199] width 97 height 20
click at [22, 197] on span at bounding box center [26, 199] width 9 height 9
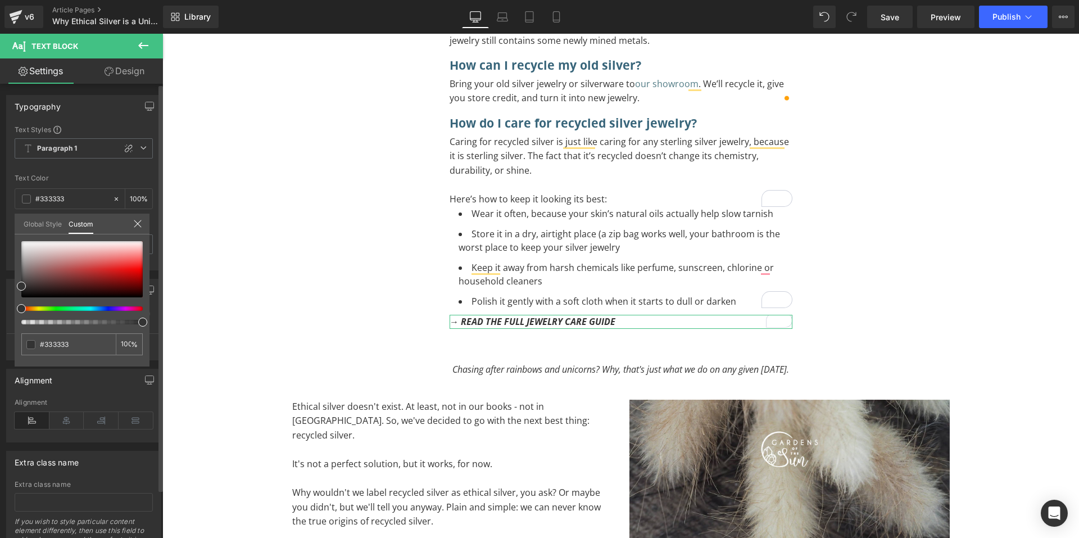
click at [30, 219] on link "Global Style" at bounding box center [43, 223] width 38 height 19
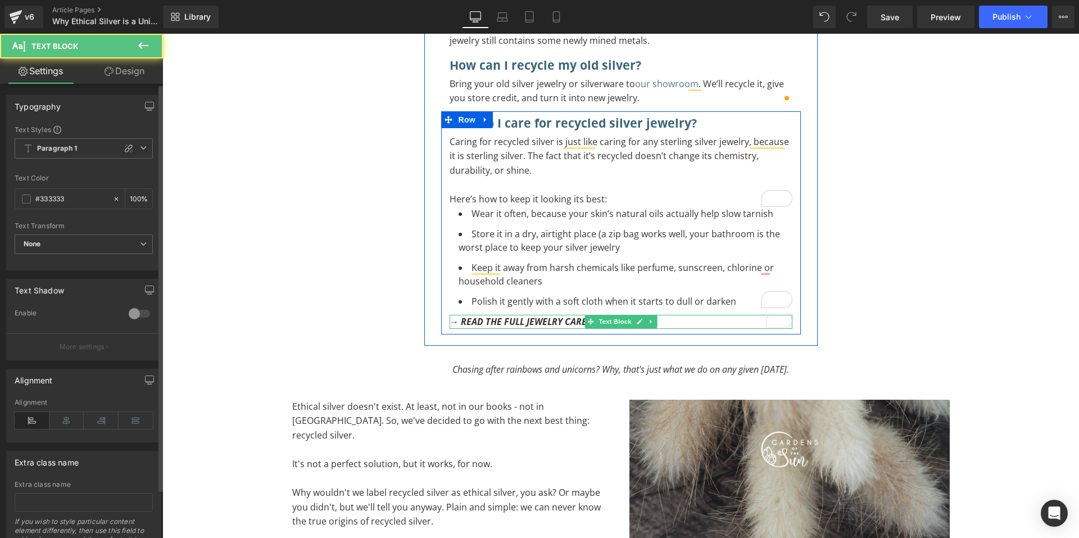
click at [517, 315] on icon "→ READ THE FULL JEWELRY CARE GUIDE" at bounding box center [533, 321] width 166 height 12
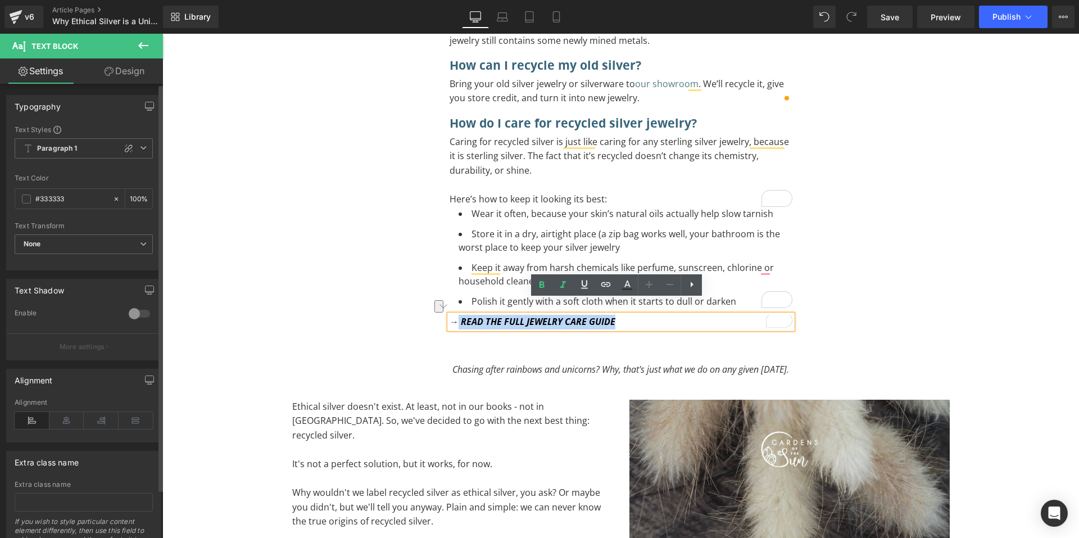
drag, startPoint x: 613, startPoint y: 305, endPoint x: 455, endPoint y: 303, distance: 157.4
click at [455, 315] on p "→ READ THE FULL JEWELRY CARE GUIDE" at bounding box center [621, 322] width 343 height 15
click at [625, 288] on icon at bounding box center [627, 284] width 13 height 13
type input "#333333"
type input "100"
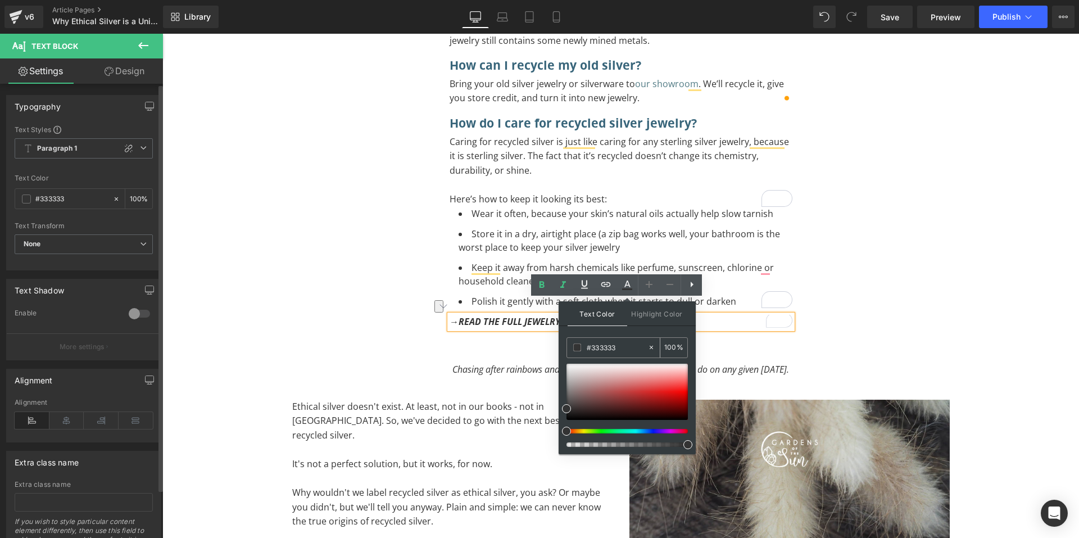
click at [653, 346] on icon at bounding box center [651, 347] width 3 height 3
type input "none"
type input "0"
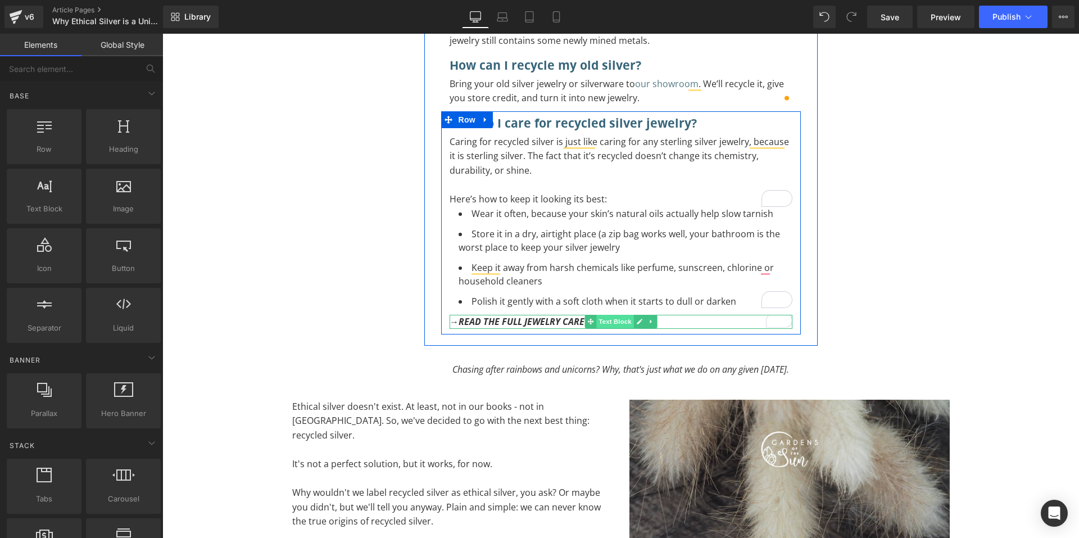
click at [602, 315] on span "Text Block" at bounding box center [615, 321] width 37 height 13
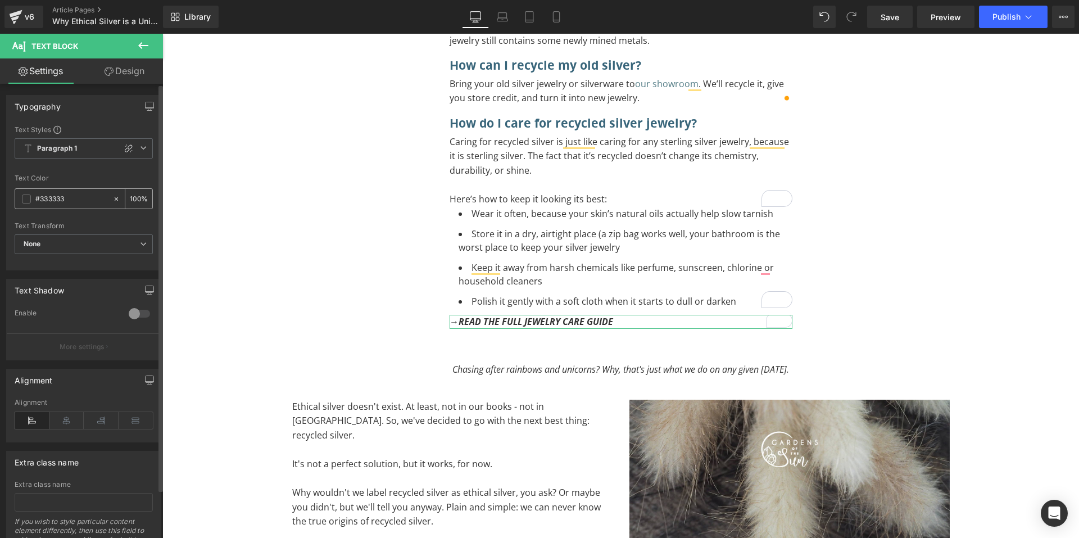
click at [28, 202] on span at bounding box center [26, 199] width 9 height 9
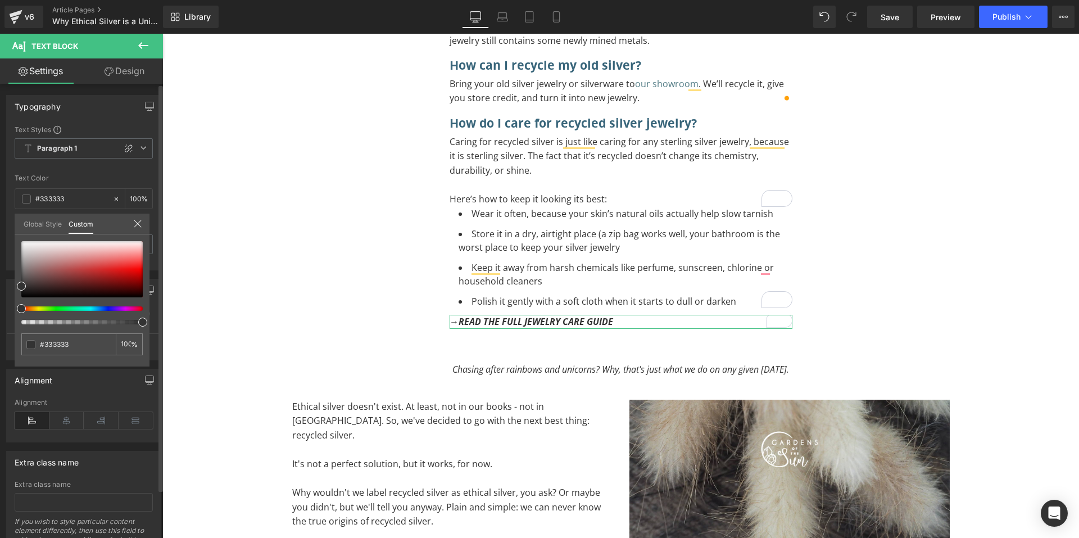
click at [38, 229] on link "Global Style" at bounding box center [43, 223] width 38 height 19
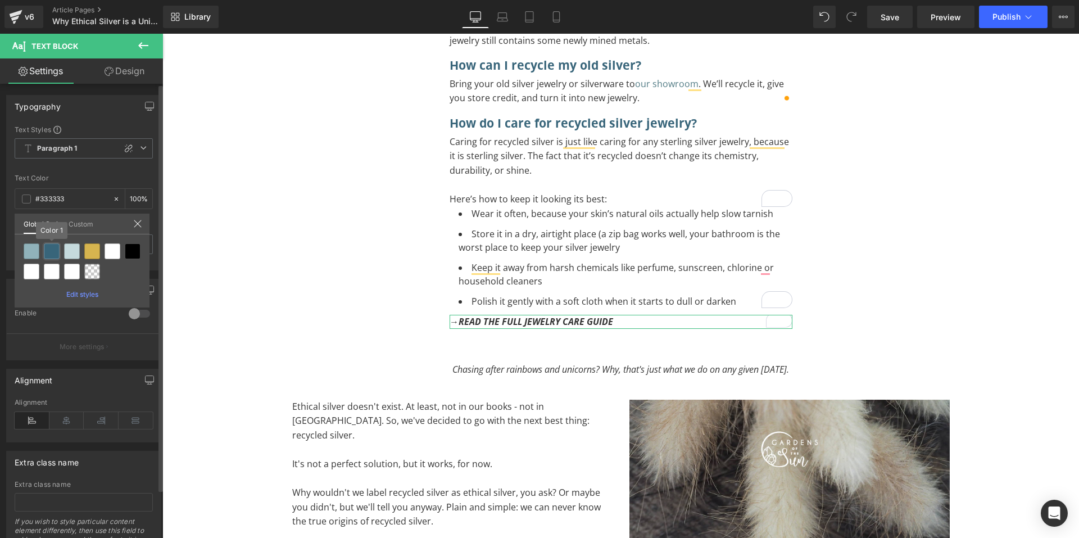
click at [49, 246] on div at bounding box center [52, 251] width 16 height 16
type input "Color 1"
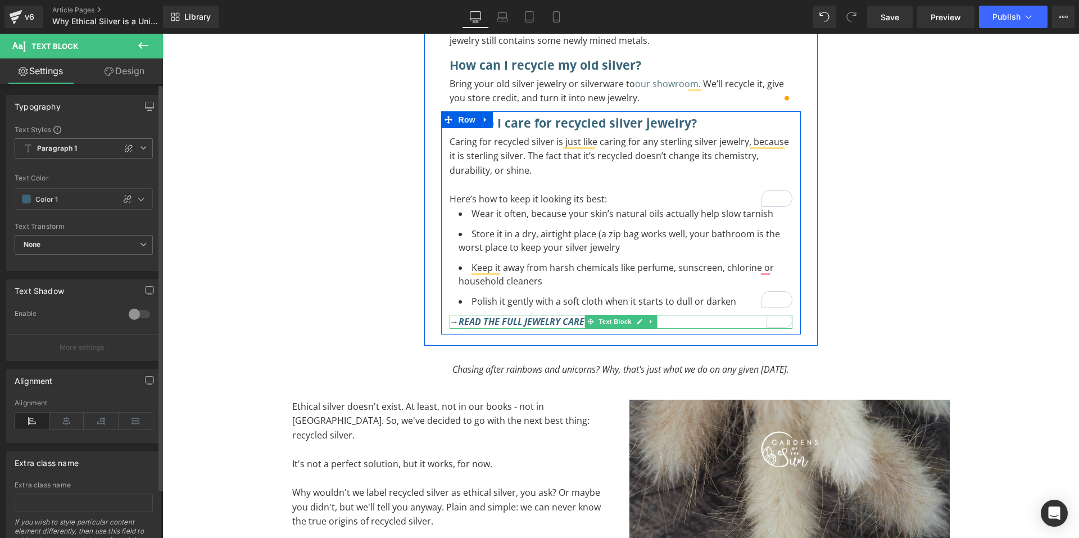
click at [621, 315] on span "Text Block" at bounding box center [615, 321] width 37 height 13
click at [675, 315] on p "→ READ THE FULL JEWELRY CARE GUIDE" at bounding box center [621, 322] width 343 height 15
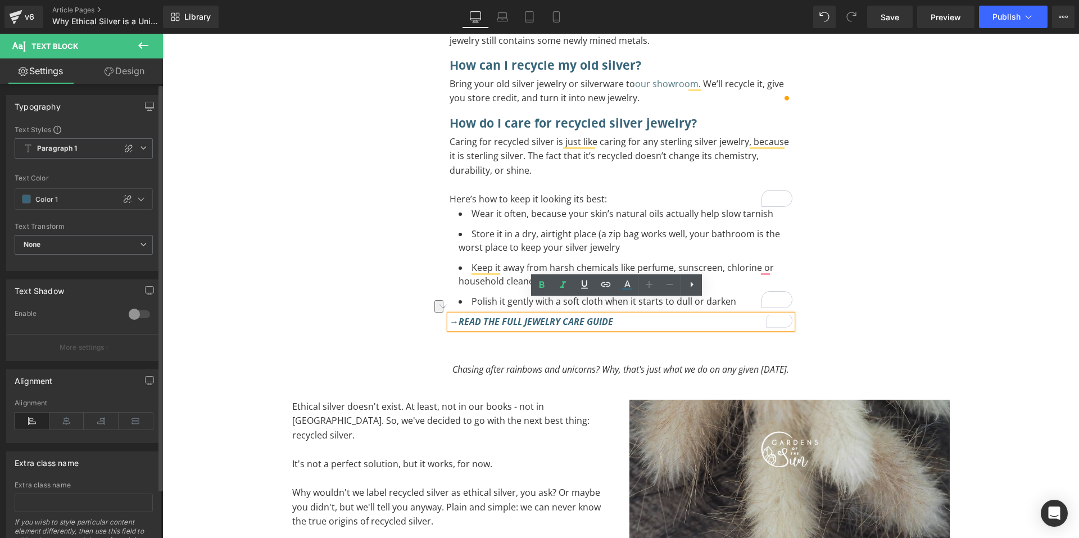
drag, startPoint x: 675, startPoint y: 305, endPoint x: 458, endPoint y: 319, distance: 218.0
click at [458, 319] on div "How do I care for recycled silver jewelry? Heading Caring for recycled silver i…" at bounding box center [621, 222] width 360 height 223
click at [599, 283] on link at bounding box center [605, 284] width 21 height 21
click at [563, 326] on input "text" at bounding box center [563, 332] width 173 height 28
paste input "[URL][DOMAIN_NAME]"
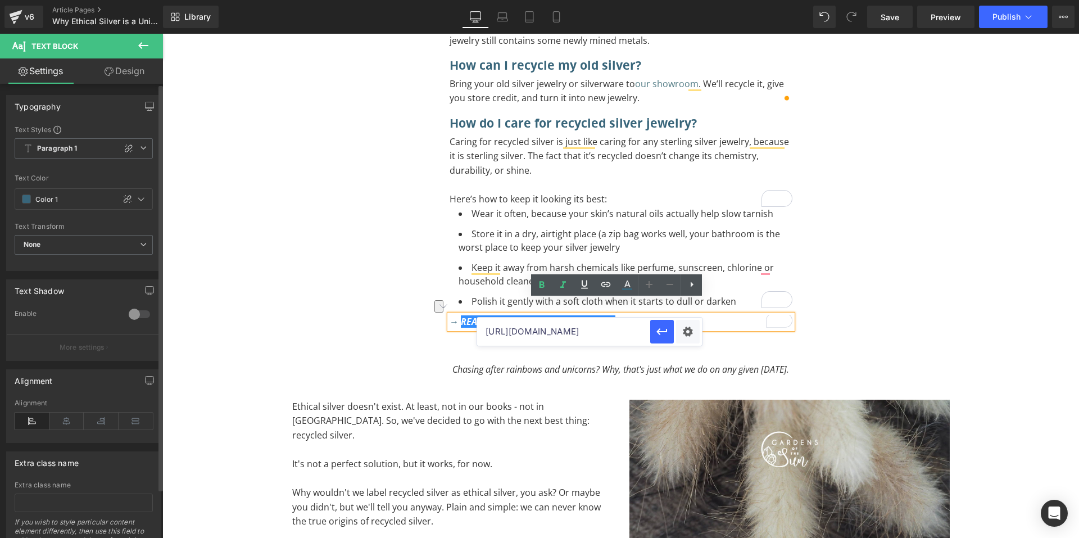
scroll to position [0, 48]
type input "[URL][DOMAIN_NAME]"
click at [668, 329] on icon "button" at bounding box center [662, 331] width 13 height 13
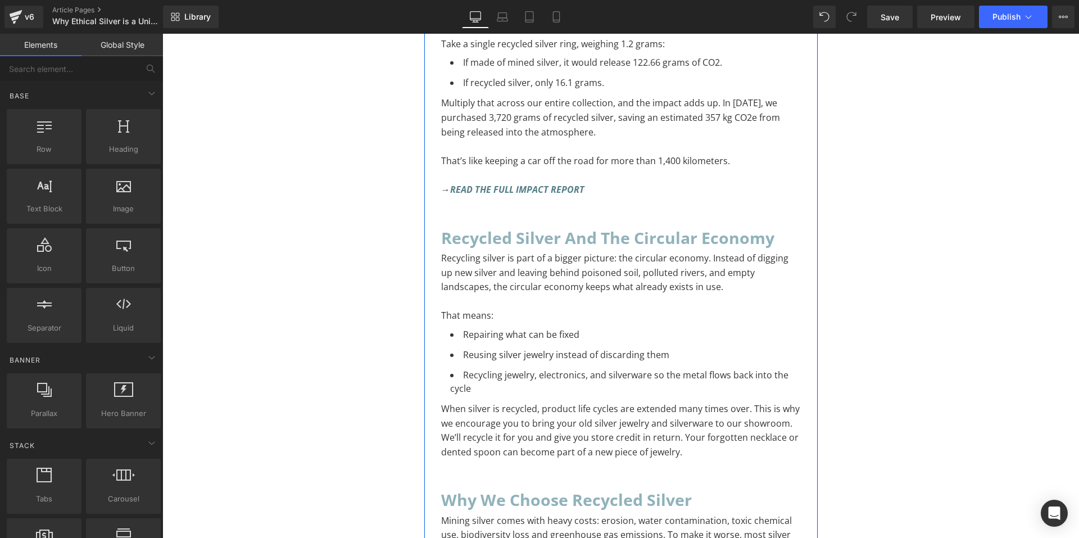
scroll to position [1686, 0]
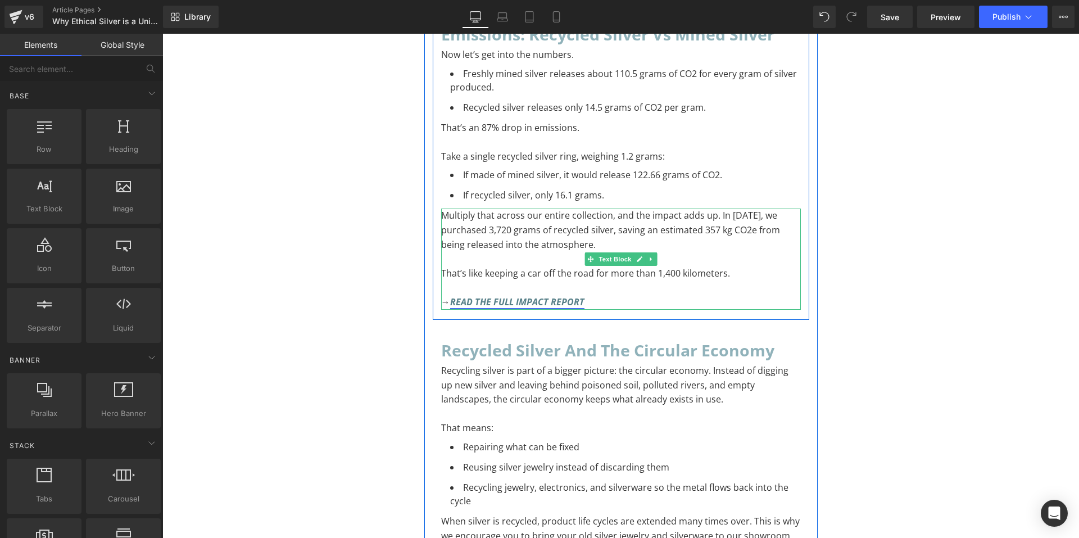
click at [534, 297] on link "READ THE FULL IMPACT REPORT" at bounding box center [517, 302] width 134 height 12
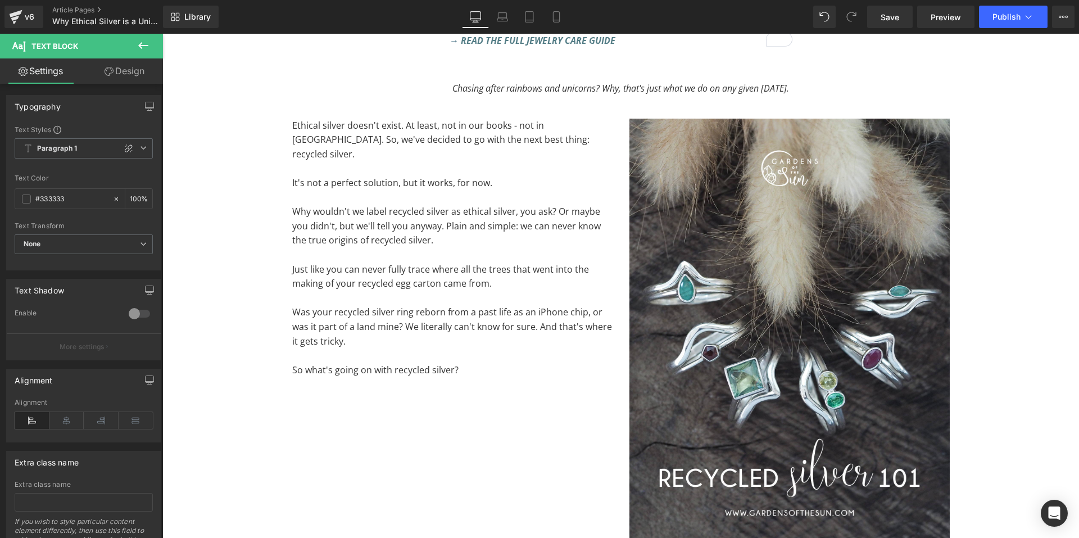
scroll to position [4384, 0]
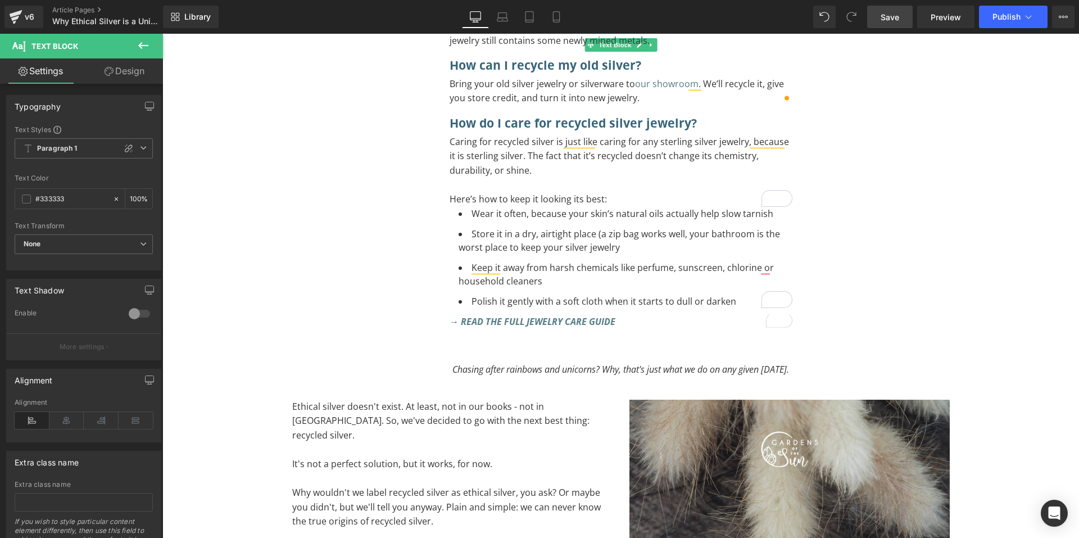
click at [886, 21] on span "Save" at bounding box center [890, 17] width 19 height 12
click at [907, 19] on link "Save" at bounding box center [890, 17] width 46 height 22
click at [66, 9] on link "Article Pages" at bounding box center [116, 10] width 129 height 9
